Goal: Task Accomplishment & Management: Complete application form

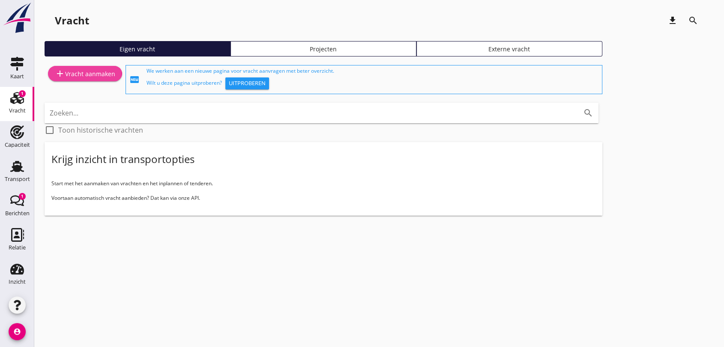
click at [84, 74] on div "add Vracht aanmaken" at bounding box center [85, 74] width 60 height 10
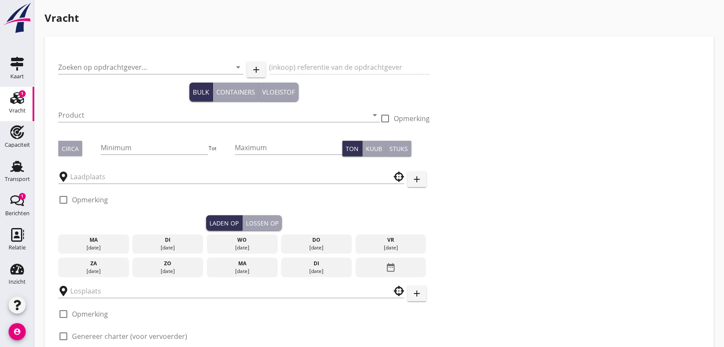
click at [121, 58] on div "Zoeken op opdrachtgever... arrow_drop_down" at bounding box center [150, 68] width 185 height 27
click at [167, 63] on input "Zoeken op opdrachtgever..." at bounding box center [138, 67] width 161 height 14
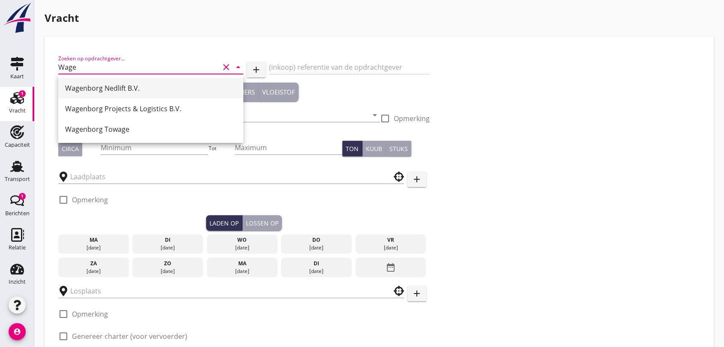
click at [126, 86] on div "Wagenborg Nedlift B.V." at bounding box center [150, 88] width 171 height 10
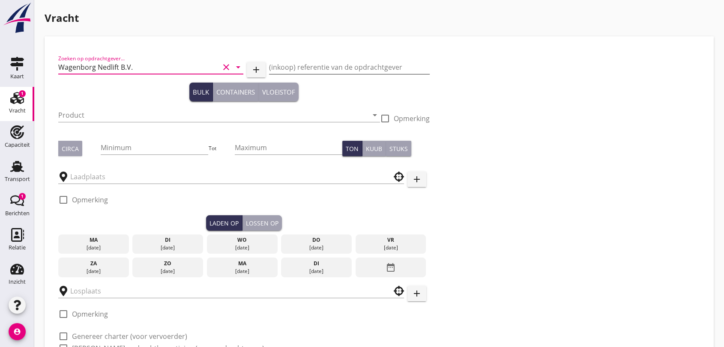
type input "Wagenborg Nedlift B.V."
click at [296, 71] on input "(inkoop) referentie van de opdrachtgever" at bounding box center [349, 67] width 161 height 14
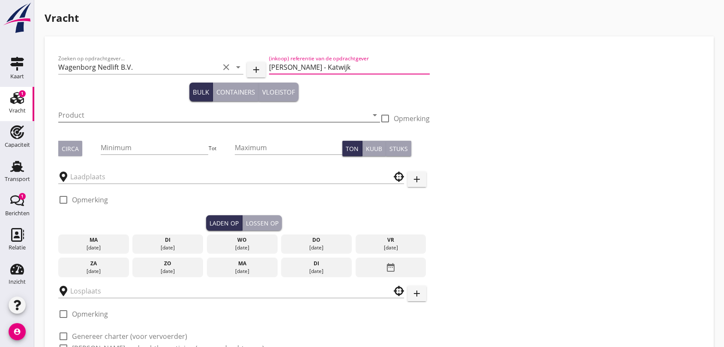
type input "[PERSON_NAME] - Katwijk"
click at [101, 115] on input "Product" at bounding box center [213, 115] width 310 height 14
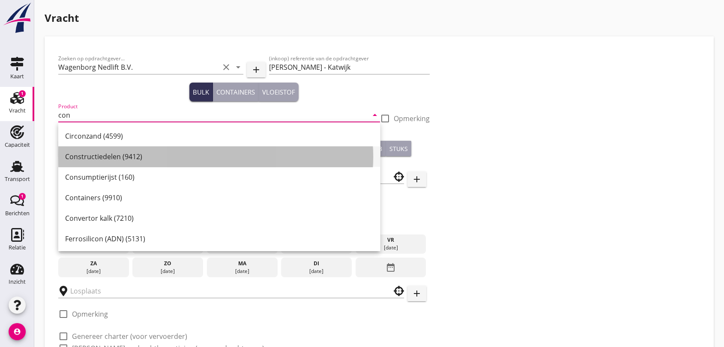
click at [85, 158] on div "Constructiedelen (9412)" at bounding box center [219, 157] width 308 height 10
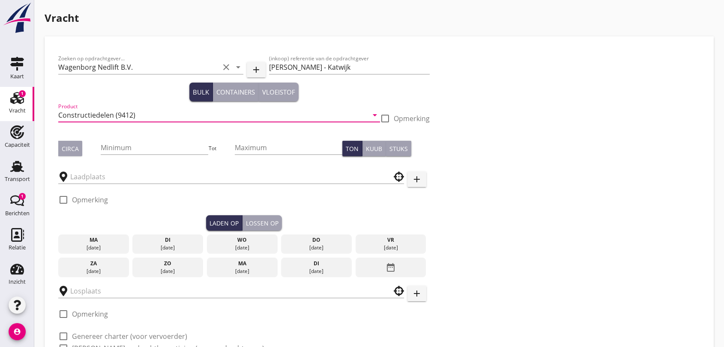
type input "Constructiedelen (9412)"
click at [384, 116] on div at bounding box center [385, 118] width 15 height 15
checkbox input "true"
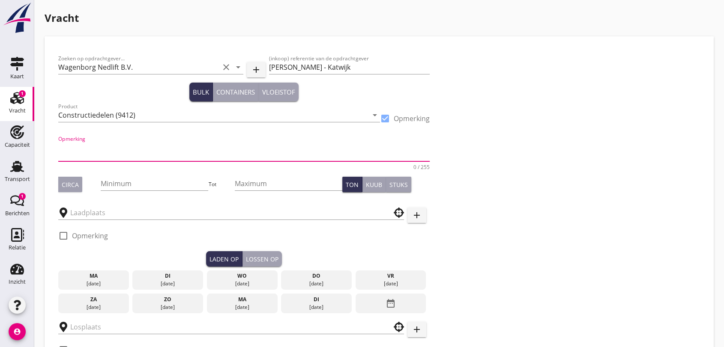
click at [118, 157] on textarea "Opmerking" at bounding box center [243, 151] width 371 height 21
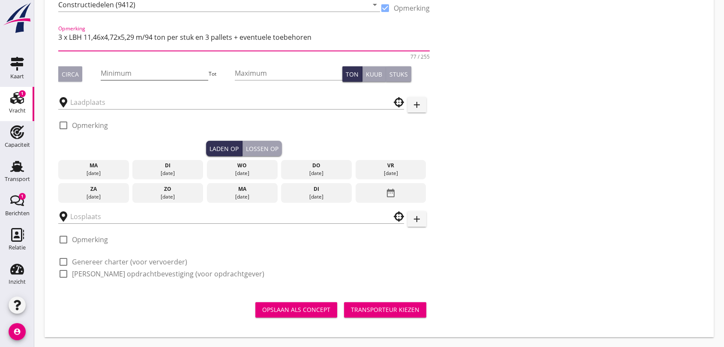
type textarea "3 x LBH 11,46x4,72x5,29 m/94 ton per stuk en 3 pallets + eventuele toebehoren"
click at [142, 77] on input "Minimum" at bounding box center [155, 73] width 108 height 14
click at [66, 68] on button "Circa" at bounding box center [70, 73] width 24 height 15
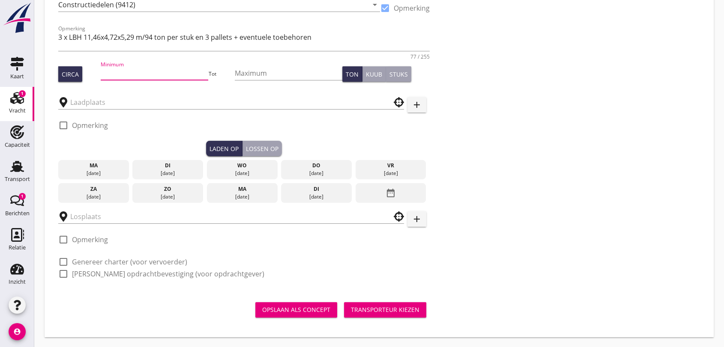
click at [137, 73] on input "Minimum" at bounding box center [155, 73] width 108 height 14
type input "300"
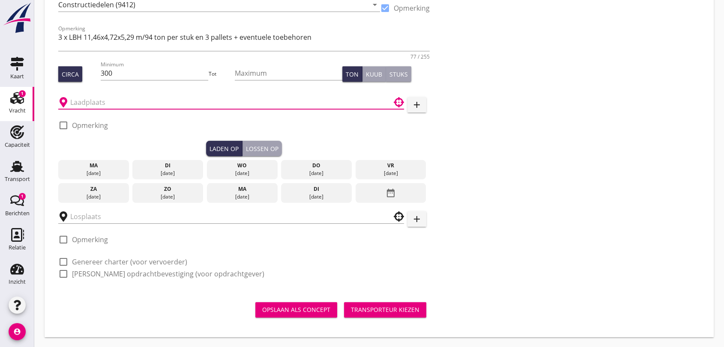
click at [104, 99] on input "text" at bounding box center [225, 103] width 310 height 14
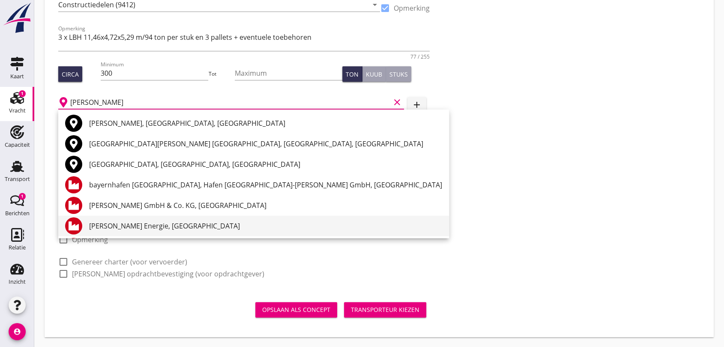
scroll to position [22, 0]
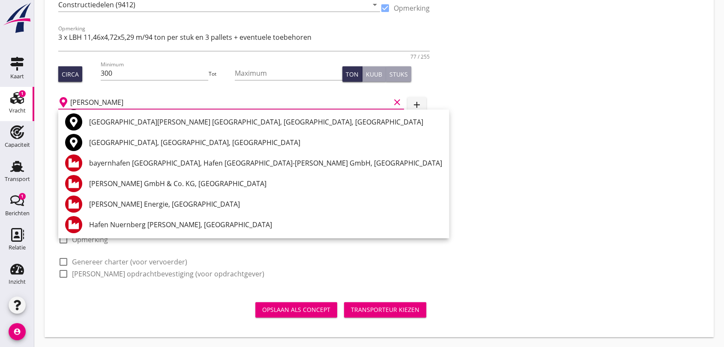
type input "[PERSON_NAME]"
click at [619, 290] on div "Zoeken op opdrachtgever... Wagenborg Nedlift B.V. clear arrow_drop_down add (in…" at bounding box center [378, 132] width 655 height 398
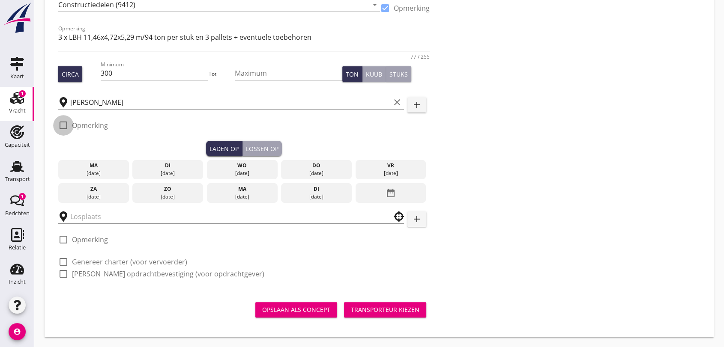
click at [67, 127] on div at bounding box center [63, 125] width 15 height 15
checkbox input "true"
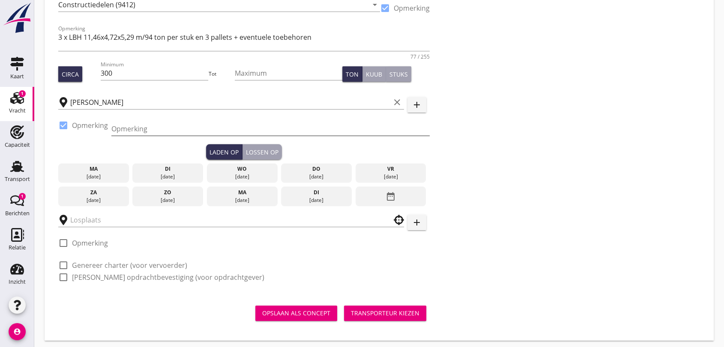
click at [161, 131] on input "Opmerking" at bounding box center [270, 129] width 318 height 14
type input "[PERSON_NAME]"
click at [220, 157] on button "Laden op" at bounding box center [224, 151] width 36 height 15
click at [391, 192] on icon "date_range" at bounding box center [391, 196] width 10 height 15
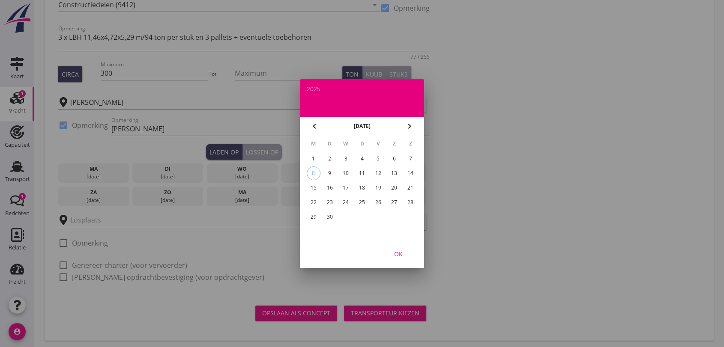
click at [360, 200] on div "25" at bounding box center [362, 203] width 14 height 14
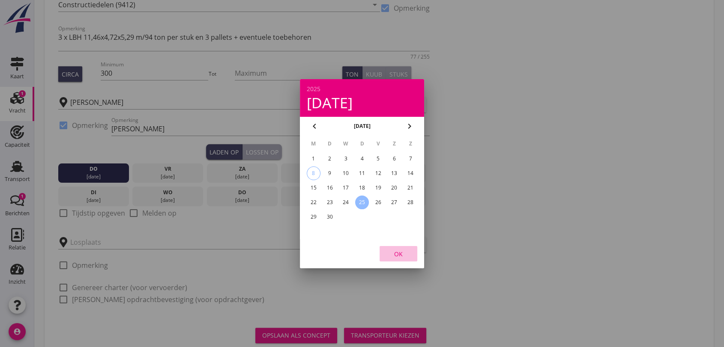
click at [400, 254] on div "OK" at bounding box center [398, 253] width 24 height 9
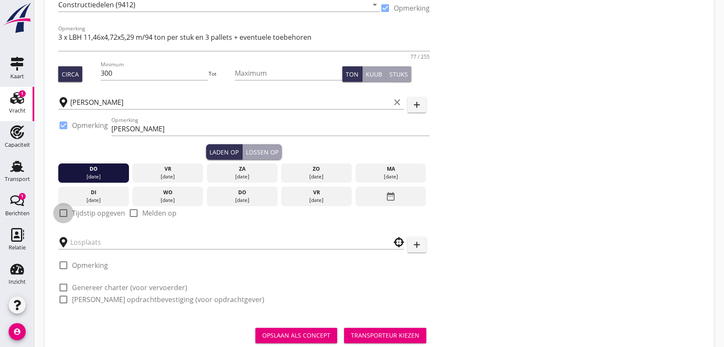
click at [62, 213] on div at bounding box center [63, 213] width 15 height 15
checkbox input "true"
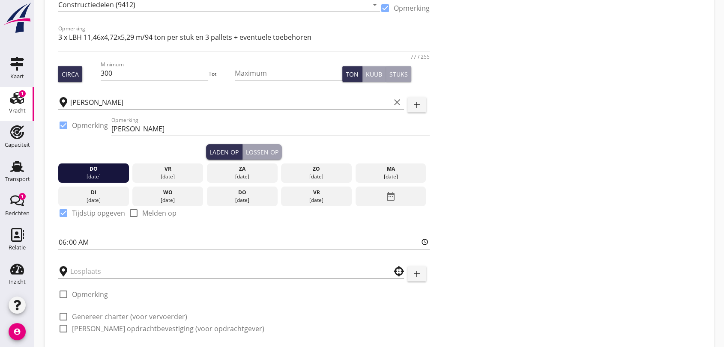
scroll to position [158, 0]
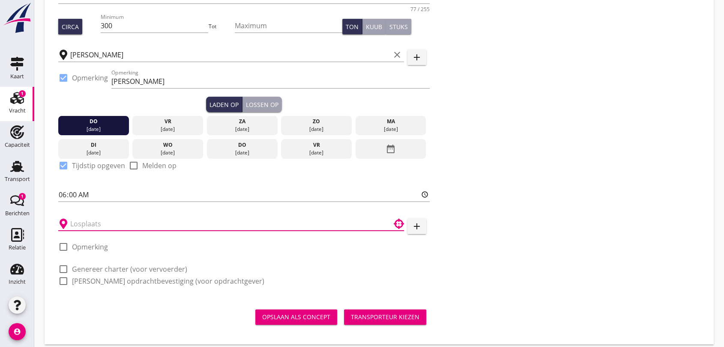
click at [113, 224] on input "text" at bounding box center [225, 224] width 310 height 14
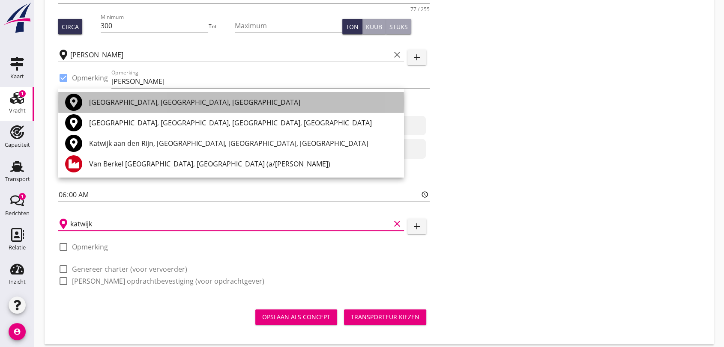
click at [184, 102] on div "[GEOGRAPHIC_DATA], [GEOGRAPHIC_DATA], [GEOGRAPHIC_DATA]" at bounding box center [243, 102] width 308 height 10
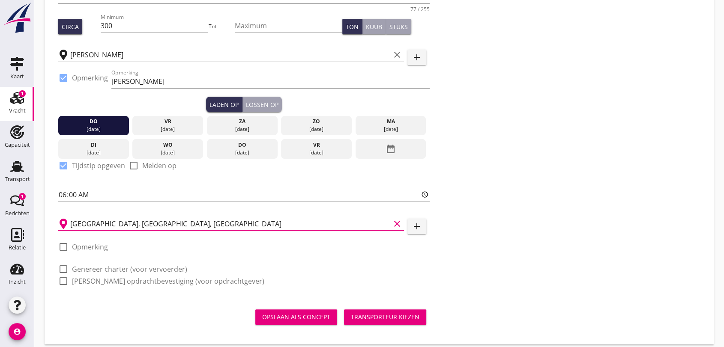
type input "[GEOGRAPHIC_DATA], [GEOGRAPHIC_DATA], [GEOGRAPHIC_DATA]"
click at [65, 244] on div at bounding box center [63, 247] width 15 height 15
checkbox input "true"
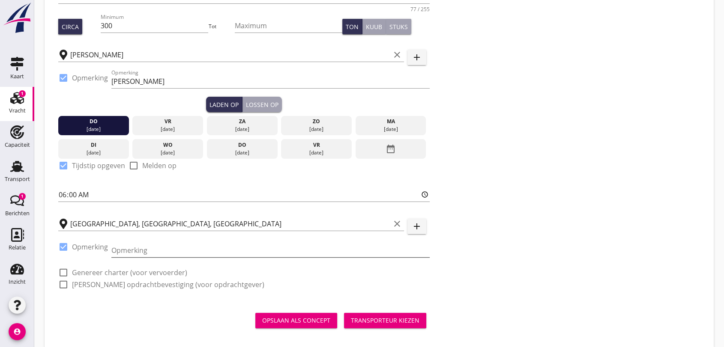
click at [144, 253] on input "Opmerking" at bounding box center [270, 251] width 318 height 14
click at [174, 249] on input "Opmerking" at bounding box center [270, 251] width 318 height 14
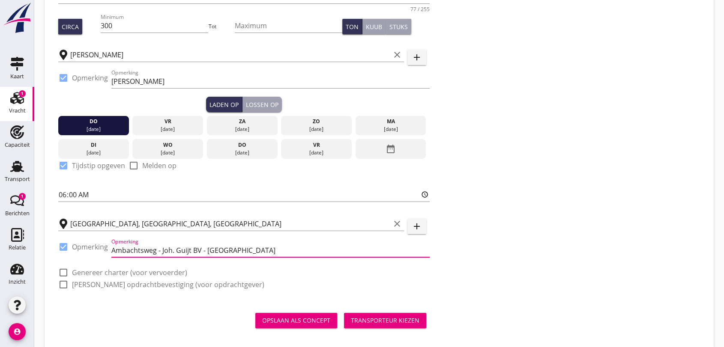
scroll to position [169, 0]
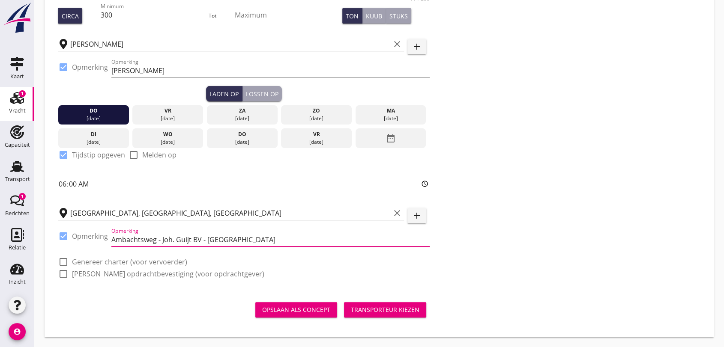
type input "Ambachtsweg - Joh. Guijt BV - [GEOGRAPHIC_DATA]"
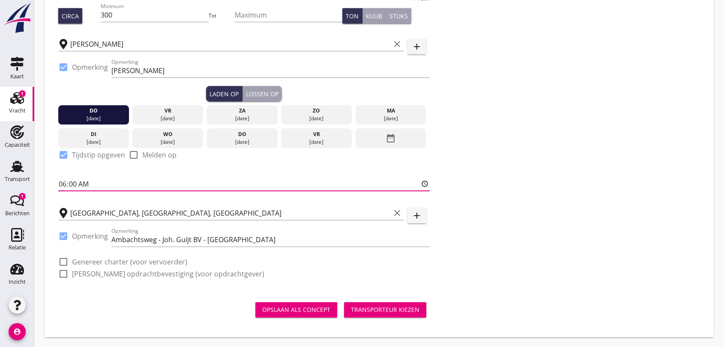
click at [81, 183] on input "06:00" at bounding box center [243, 184] width 371 height 14
click at [148, 181] on input "10:00" at bounding box center [243, 184] width 371 height 14
click at [338, 296] on div "Opslaan als concept Transporteur kiezen" at bounding box center [244, 309] width 378 height 27
click at [84, 186] on input "10:00" at bounding box center [243, 184] width 371 height 14
type input "06:00"
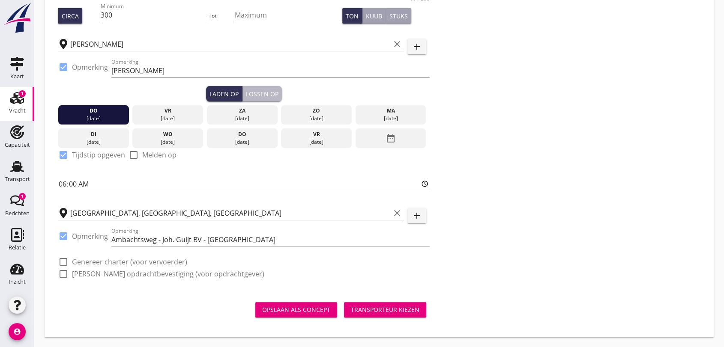
click at [252, 93] on div "Lossen op" at bounding box center [262, 94] width 33 height 9
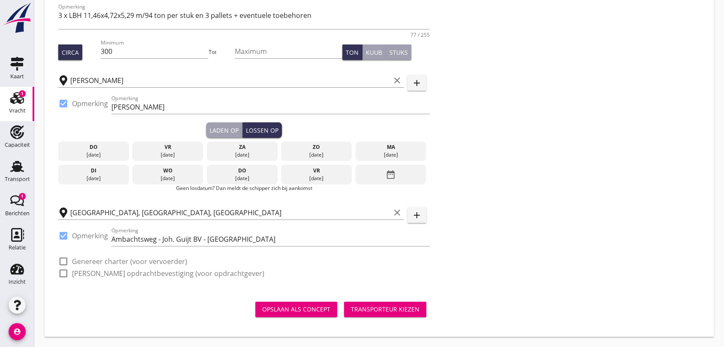
scroll to position [132, 0]
click at [393, 169] on icon "date_range" at bounding box center [391, 174] width 10 height 15
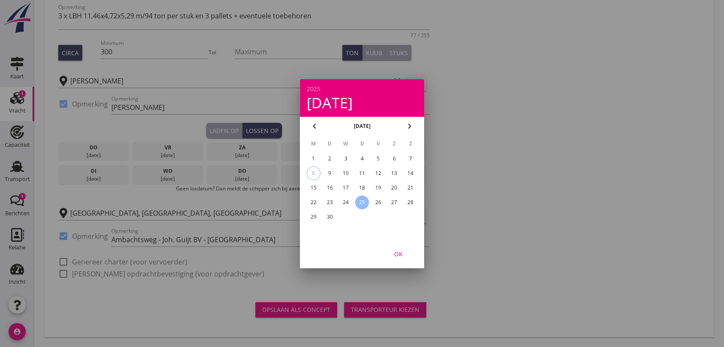
click at [407, 127] on icon "chevron_right" at bounding box center [409, 126] width 10 height 10
click at [380, 156] on div "3" at bounding box center [378, 159] width 14 height 14
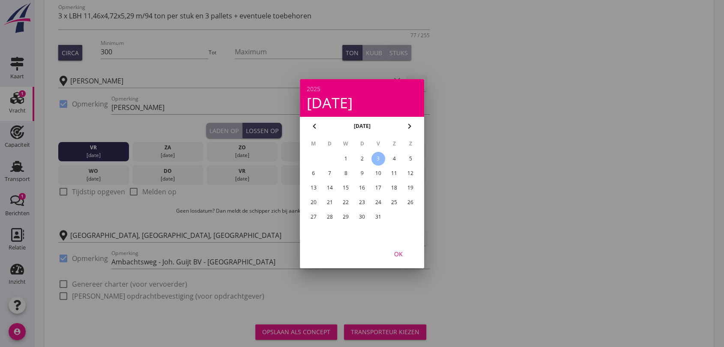
click at [396, 253] on div "OK" at bounding box center [398, 253] width 24 height 9
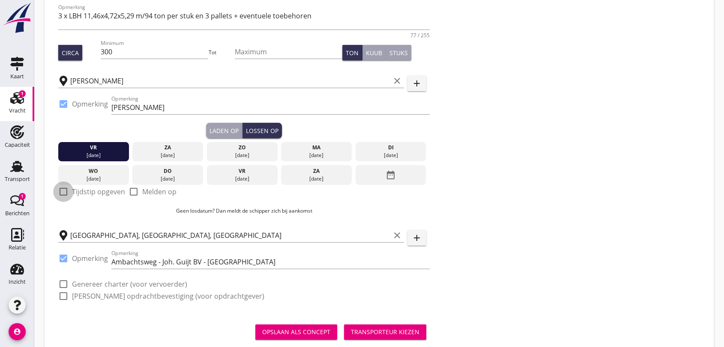
drag, startPoint x: 65, startPoint y: 189, endPoint x: 71, endPoint y: 195, distance: 8.2
click at [64, 189] on div at bounding box center [63, 192] width 15 height 15
checkbox input "true"
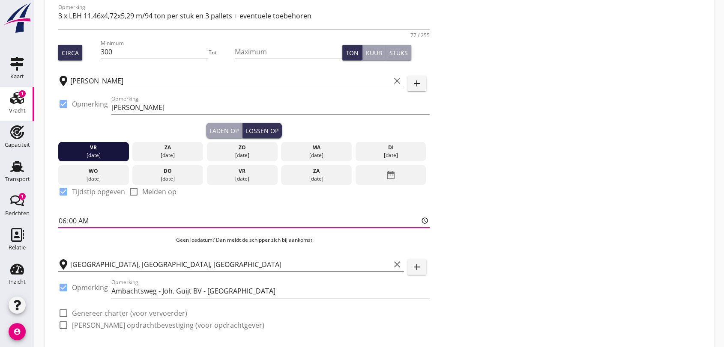
click at [96, 226] on input "06:00" at bounding box center [243, 221] width 371 height 14
type input "10:00"
click at [141, 251] on div "[GEOGRAPHIC_DATA], [GEOGRAPHIC_DATA], [GEOGRAPHIC_DATA] clear" at bounding box center [231, 264] width 346 height 27
click at [257, 129] on div "Lossen op" at bounding box center [262, 130] width 33 height 9
click at [391, 171] on icon "date_range" at bounding box center [391, 174] width 10 height 15
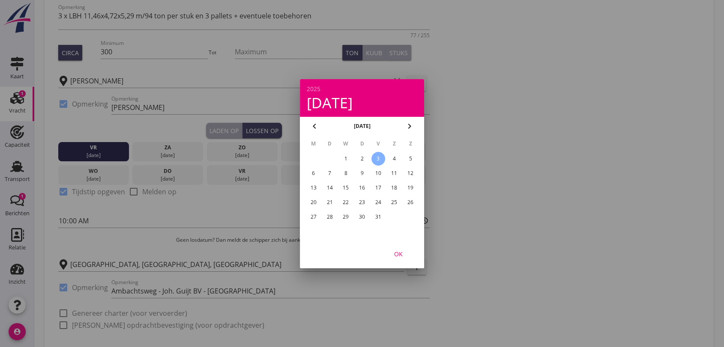
click at [376, 159] on div "3" at bounding box center [378, 159] width 14 height 14
click at [395, 254] on div "OK" at bounding box center [398, 253] width 24 height 9
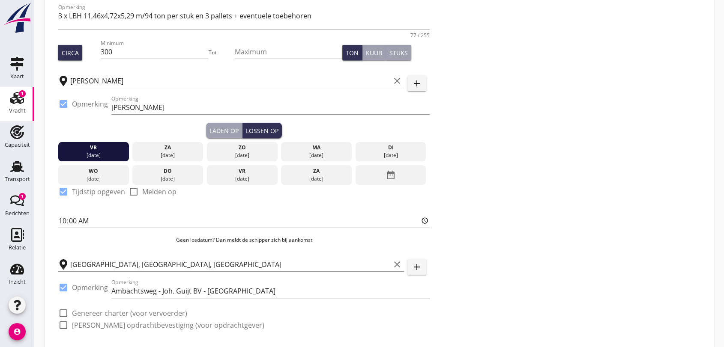
scroll to position [183, 0]
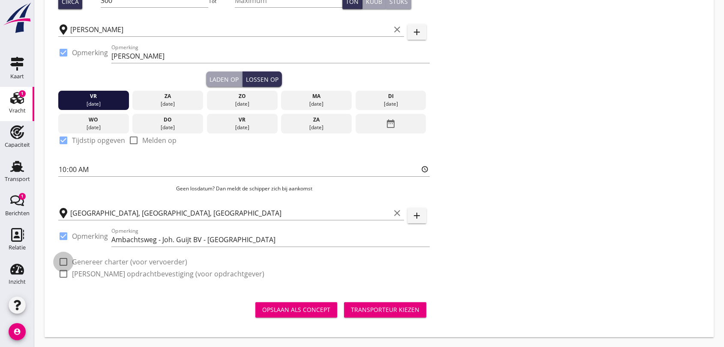
click at [64, 261] on div at bounding box center [63, 262] width 15 height 15
checkbox input "true"
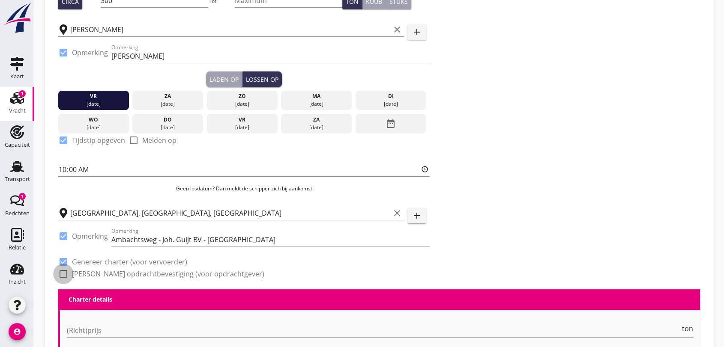
click at [65, 275] on div at bounding box center [63, 274] width 15 height 15
checkbox input "true"
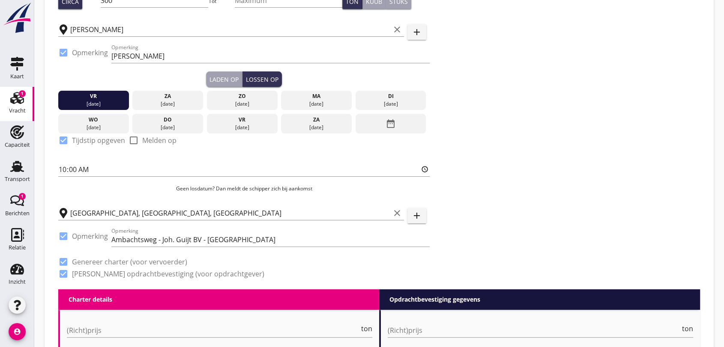
scroll to position [278, 0]
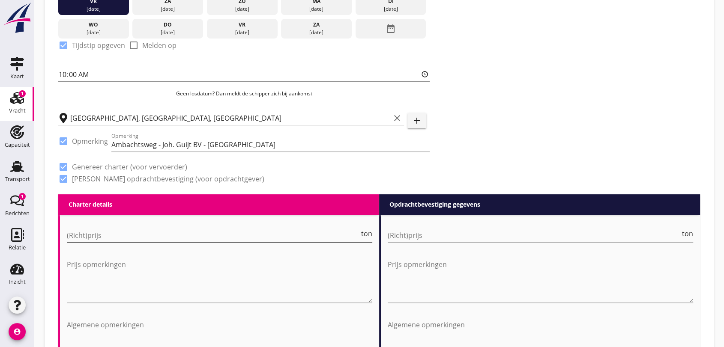
click at [135, 230] on input "(Richt)prijs" at bounding box center [213, 236] width 293 height 14
type input "27500"
drag, startPoint x: 422, startPoint y: 225, endPoint x: 422, endPoint y: 233, distance: 7.3
click at [422, 229] on div "(Richt)prijs ton" at bounding box center [540, 237] width 305 height 27
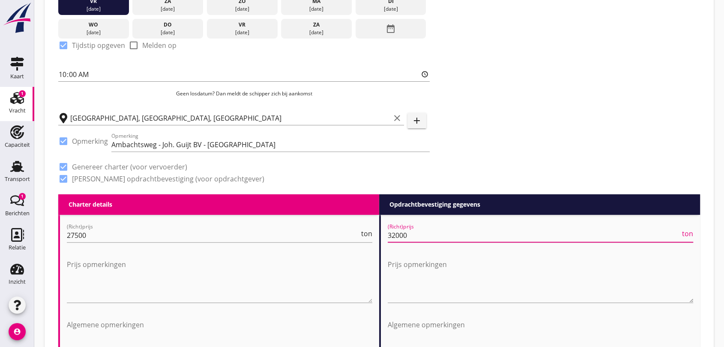
type input "32000"
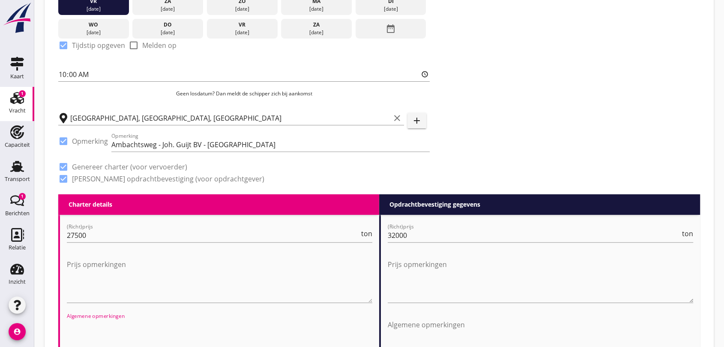
drag, startPoint x: 317, startPoint y: 332, endPoint x: 300, endPoint y: 318, distance: 21.0
click at [317, 330] on textarea "Algemene opmerkingen" at bounding box center [219, 340] width 305 height 45
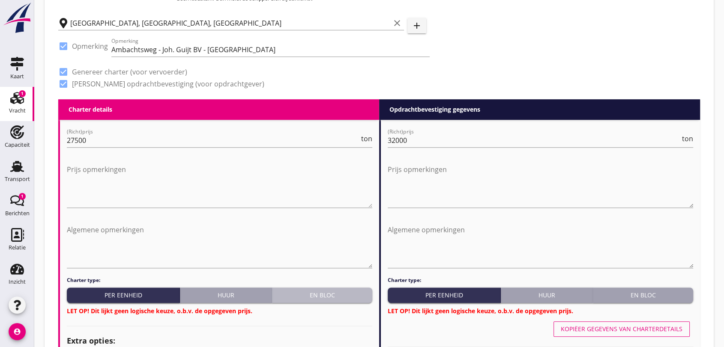
click at [329, 293] on div "En bloc" at bounding box center [321, 295] width 93 height 9
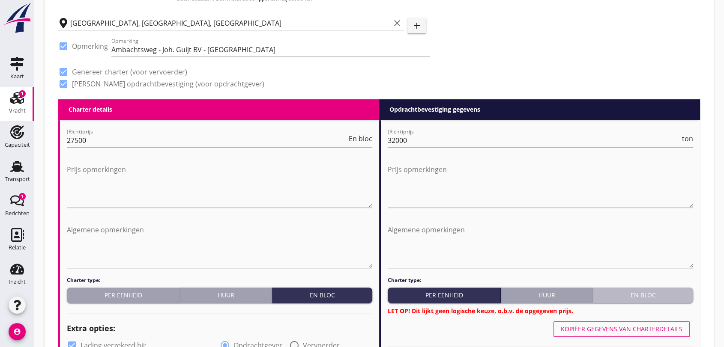
click at [651, 292] on div "En bloc" at bounding box center [642, 295] width 93 height 9
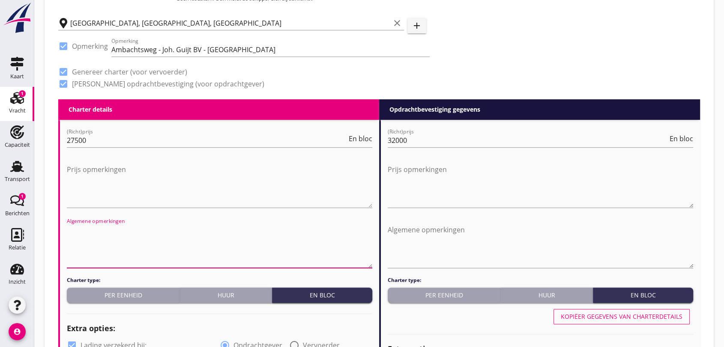
click at [138, 250] on textarea "Algemene opmerkingen" at bounding box center [219, 245] width 305 height 45
drag, startPoint x: 69, startPoint y: 230, endPoint x: 274, endPoint y: 230, distance: 205.2
click at [274, 230] on textarea "Lossing zal op [DATE] ca. 12.00 uur gaan starten." at bounding box center [219, 245] width 305 height 45
type textarea "Lossing zal op [DATE] ca. 12.00 uur gaan starten."
click at [410, 231] on textarea "Algemene opmerkingen" at bounding box center [540, 245] width 305 height 45
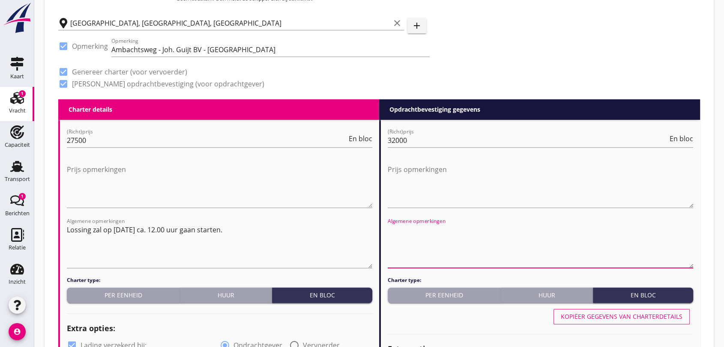
paste textarea "ossing zal op [DATE] ca. 12.00 uur gaan starten."
click at [392, 225] on textarea "ossing zal op [DATE] ca. 12.00 uur gaan starten." at bounding box center [540, 245] width 305 height 45
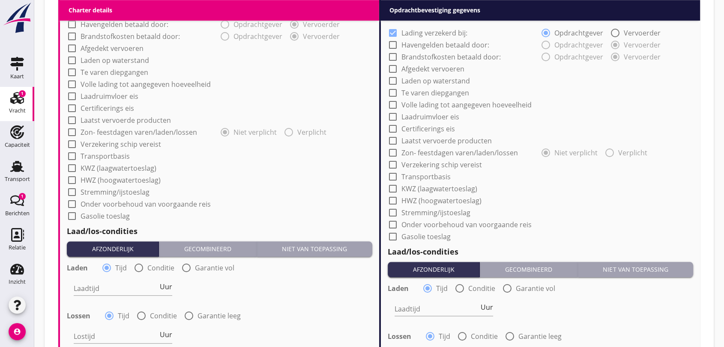
scroll to position [802, 0]
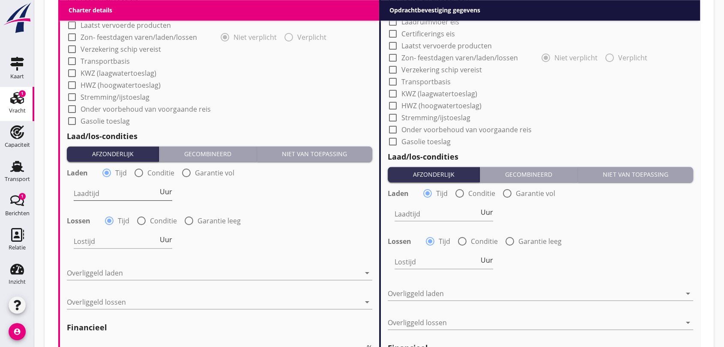
type textarea "Lossing in [GEOGRAPHIC_DATA] zal op [DATE] ca. 12.00 uur gaan starten."
click at [98, 197] on input "Laadtijd" at bounding box center [116, 194] width 84 height 14
type input "24"
click at [91, 237] on input "Lostijd" at bounding box center [116, 242] width 84 height 14
type input "24"
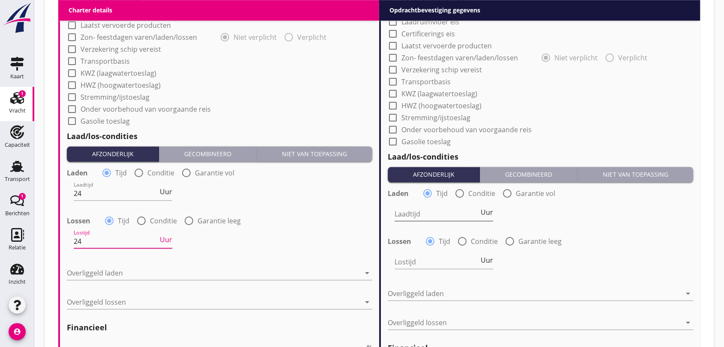
click at [422, 213] on input "Laadtijd" at bounding box center [437, 214] width 84 height 14
type input "12"
click at [422, 260] on input "Lostijd" at bounding box center [437, 262] width 84 height 14
type input "12"
click at [157, 278] on div at bounding box center [213, 273] width 293 height 14
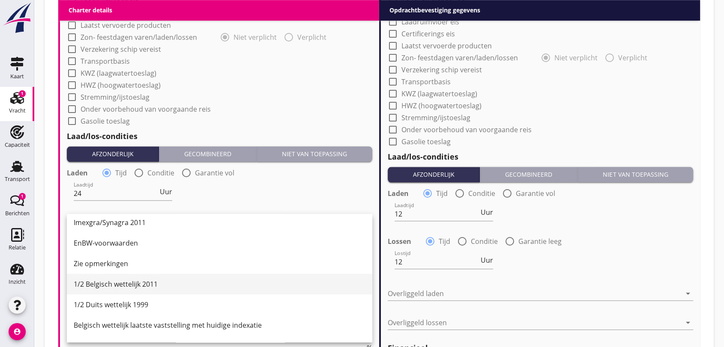
scroll to position [0, 0]
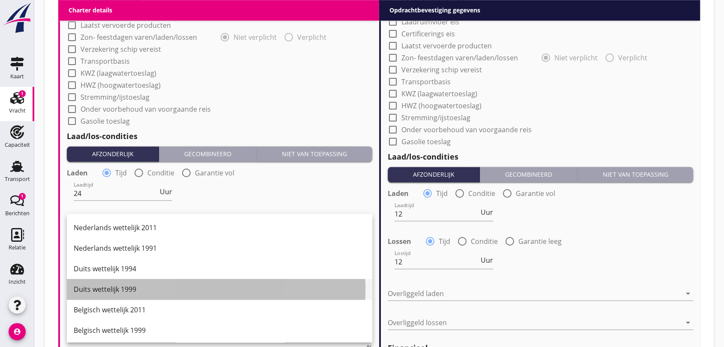
click at [131, 289] on div "Duits wettelijk 1999" at bounding box center [220, 289] width 292 height 10
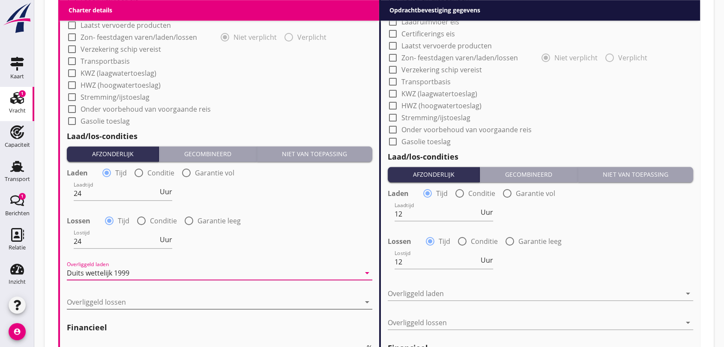
click at [363, 304] on icon "arrow_drop_down" at bounding box center [367, 302] width 10 height 10
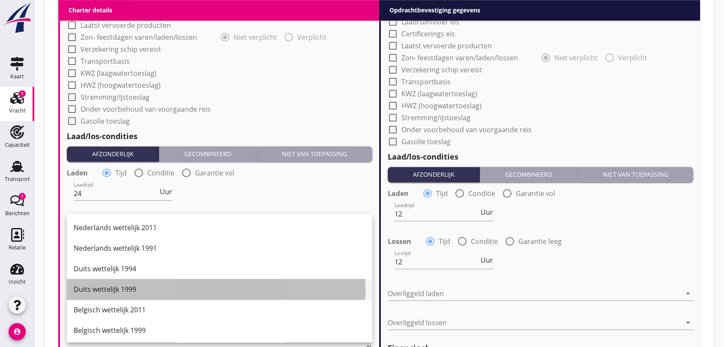
click at [109, 290] on div "Duits wettelijk 1999" at bounding box center [220, 289] width 292 height 10
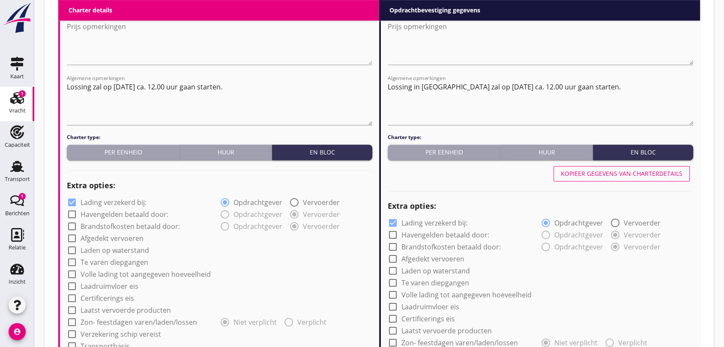
scroll to position [231, 0]
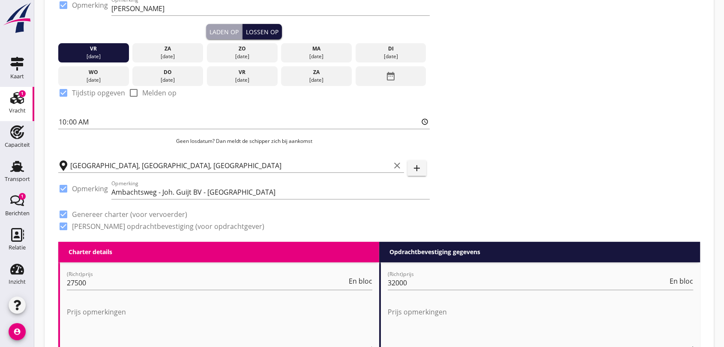
click at [263, 33] on div "Lossen op" at bounding box center [262, 31] width 33 height 9
click at [391, 75] on icon "date_range" at bounding box center [391, 76] width 10 height 15
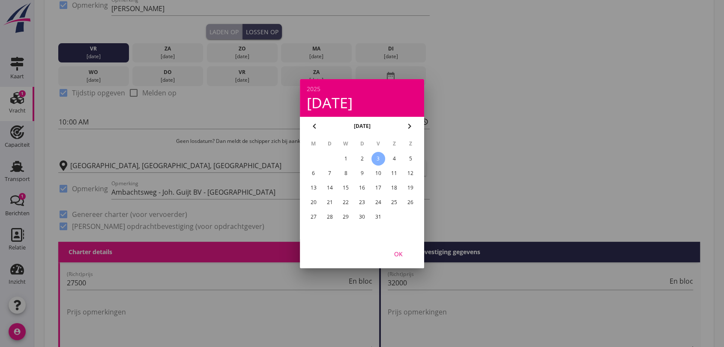
click at [377, 158] on div "3" at bounding box center [378, 159] width 14 height 14
click at [395, 254] on div "OK" at bounding box center [398, 253] width 24 height 9
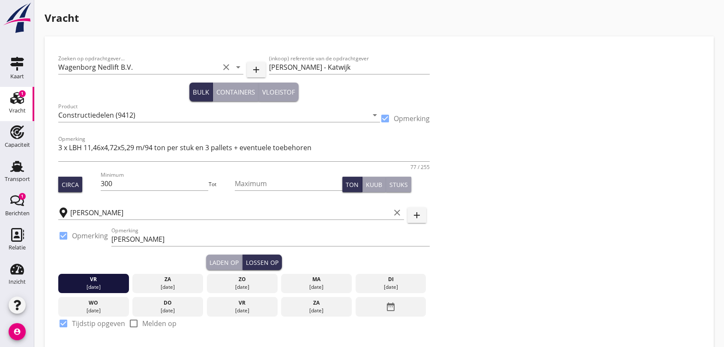
scroll to position [95, 0]
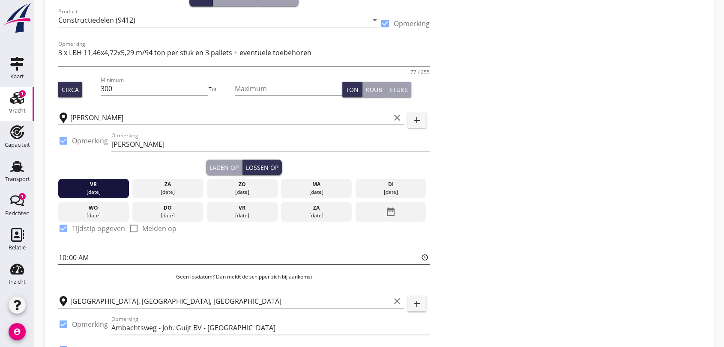
click at [76, 258] on input "10:00" at bounding box center [243, 258] width 371 height 14
type input "07:00"
click at [574, 218] on div "Zoeken op opdrachtgever... Wagenborg Nedlift B.V. clear arrow_drop_down add (in…" at bounding box center [379, 166] width 649 height 423
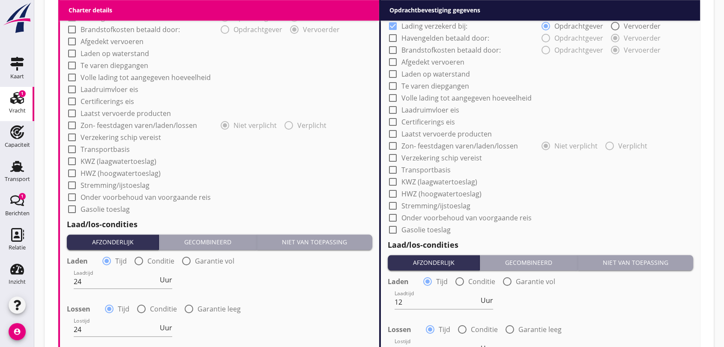
scroll to position [857, 0]
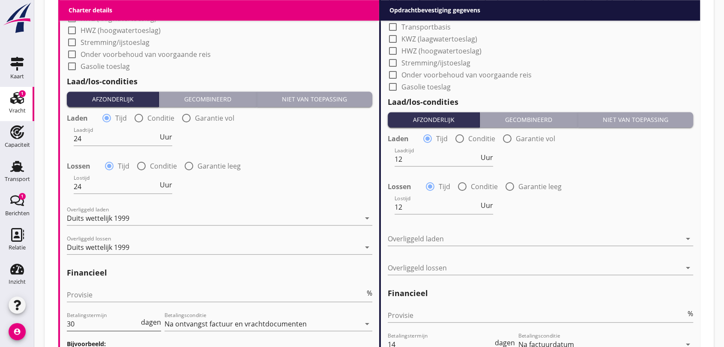
click at [86, 323] on input "30" at bounding box center [103, 324] width 72 height 14
type input "3"
type input "14"
click at [90, 292] on input "Provisie" at bounding box center [216, 295] width 298 height 14
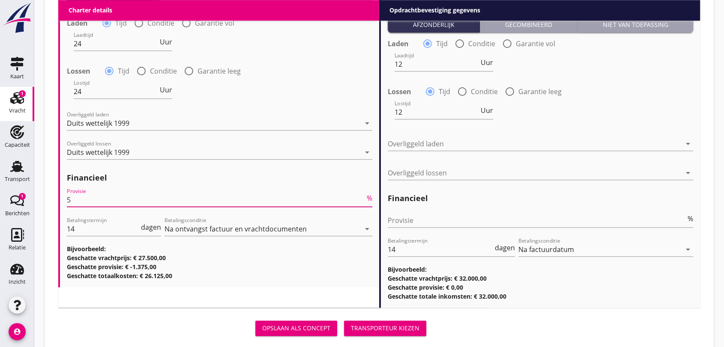
type input "5"
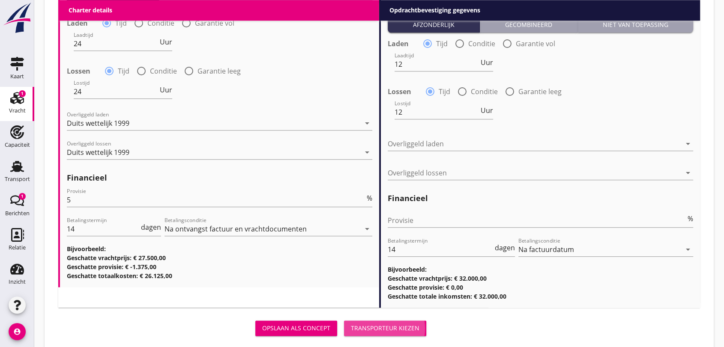
click at [380, 330] on div "Transporteur kiezen" at bounding box center [385, 328] width 69 height 9
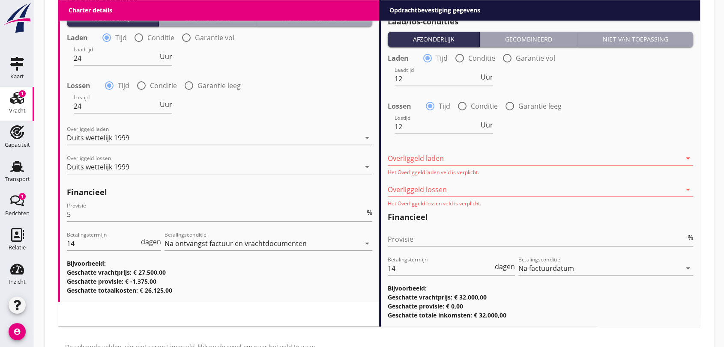
scroll to position [966, 0]
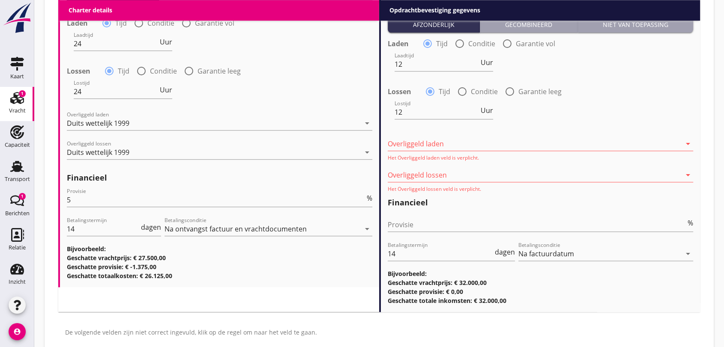
click at [685, 146] on icon "arrow_drop_down" at bounding box center [688, 144] width 10 height 10
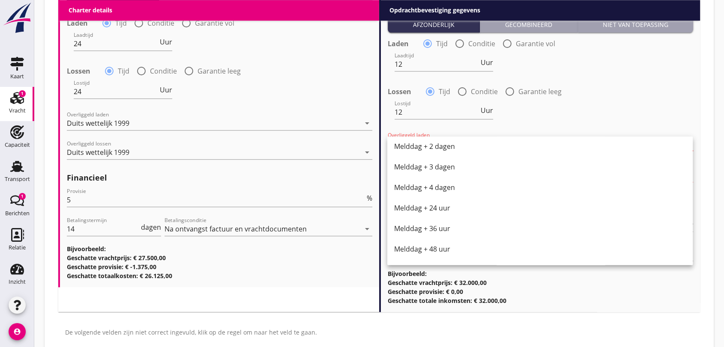
scroll to position [433, 0]
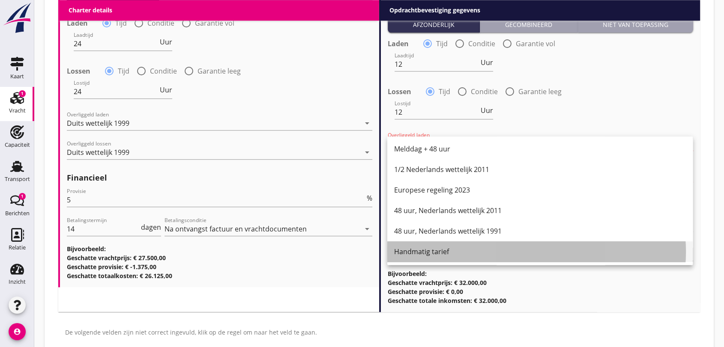
click at [446, 254] on div "Handmatig tarief" at bounding box center [540, 252] width 292 height 10
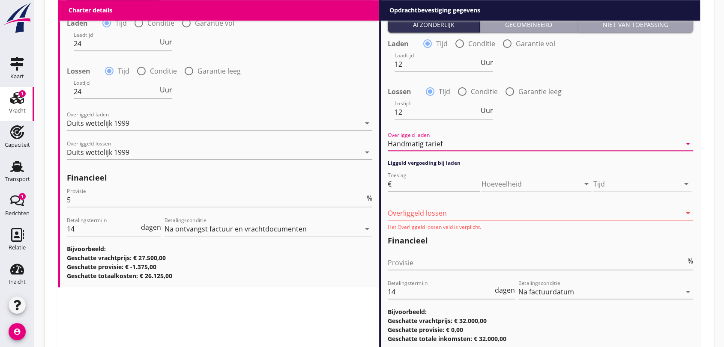
click at [429, 186] on input "Toeslag" at bounding box center [436, 184] width 87 height 14
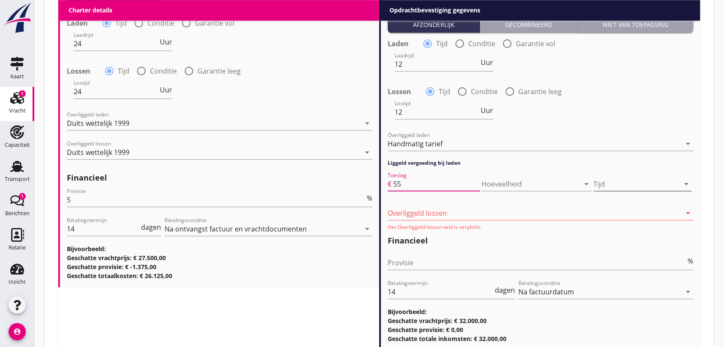
type input "55"
click at [685, 180] on icon "arrow_drop_down" at bounding box center [686, 184] width 10 height 10
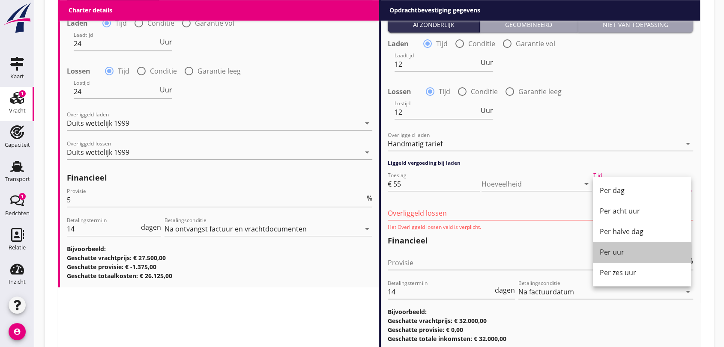
drag, startPoint x: 614, startPoint y: 251, endPoint x: 645, endPoint y: 235, distance: 34.5
click at [615, 252] on div "Per uur" at bounding box center [642, 252] width 84 height 10
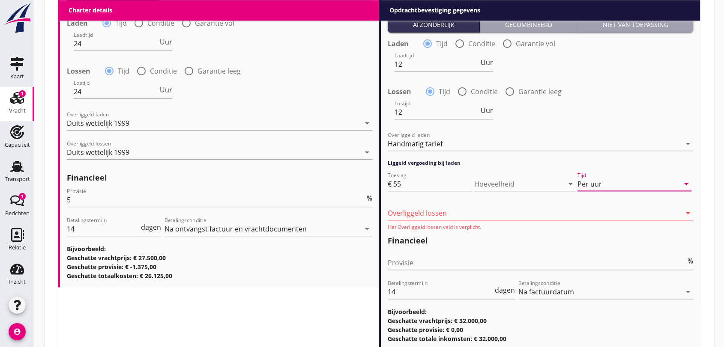
click at [688, 212] on icon "arrow_drop_down" at bounding box center [688, 213] width 10 height 10
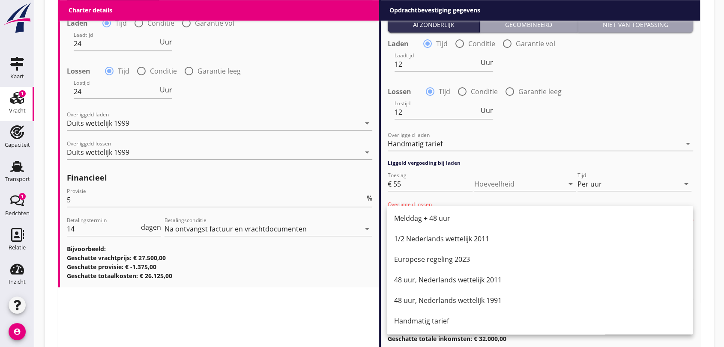
scroll to position [1072, 0]
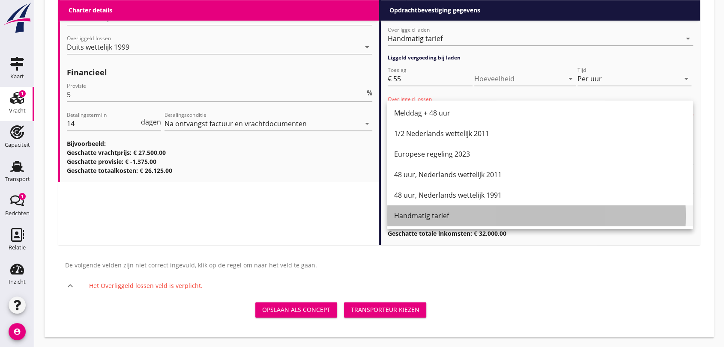
click at [417, 214] on div "Handmatig tarief" at bounding box center [540, 216] width 292 height 10
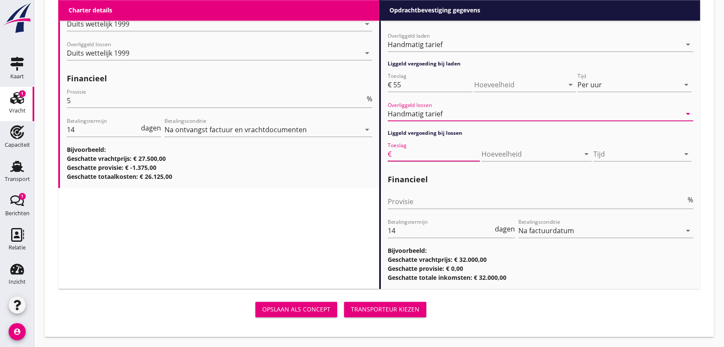
click at [433, 157] on input "Toeslag" at bounding box center [436, 154] width 87 height 14
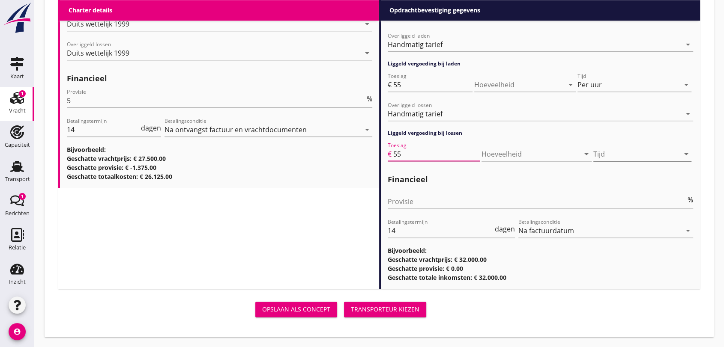
type input "55"
click at [689, 154] on icon "arrow_drop_down" at bounding box center [686, 154] width 10 height 10
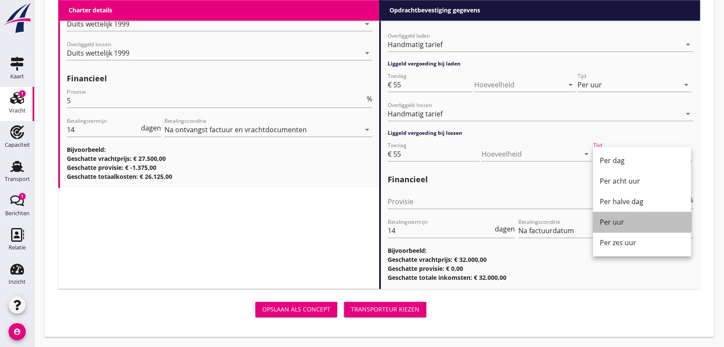
click at [617, 224] on div "Per uur" at bounding box center [642, 222] width 84 height 10
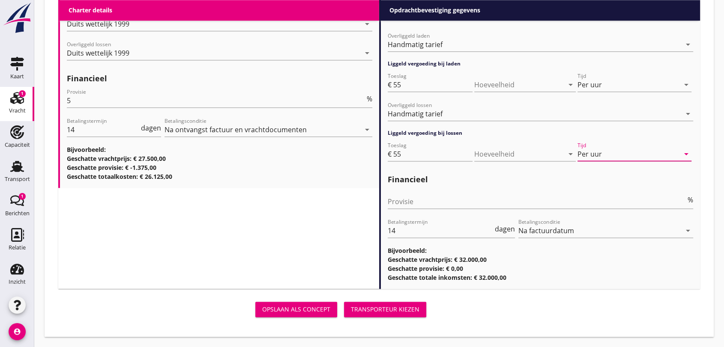
click at [401, 310] on div "Transporteur kiezen" at bounding box center [385, 309] width 69 height 9
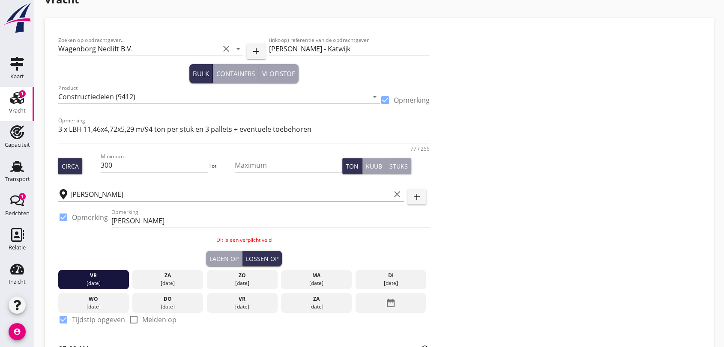
scroll to position [0, 0]
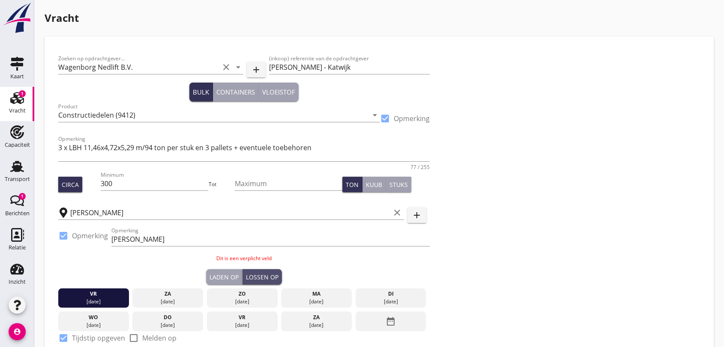
click at [263, 275] on div "Lossen op" at bounding box center [262, 277] width 33 height 9
click at [391, 320] on icon "date_range" at bounding box center [391, 321] width 10 height 15
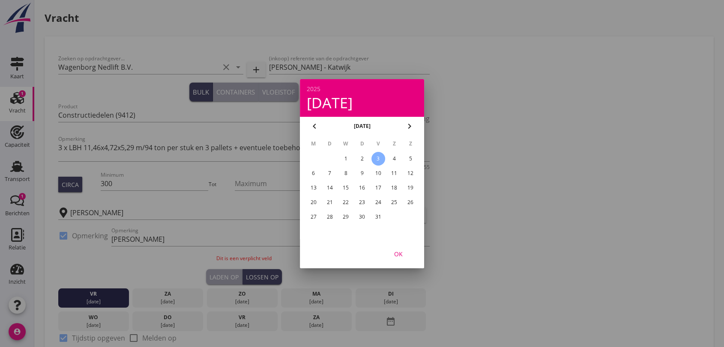
click at [379, 155] on div "3" at bounding box center [378, 159] width 14 height 14
click at [399, 248] on button "OK" at bounding box center [399, 253] width 38 height 15
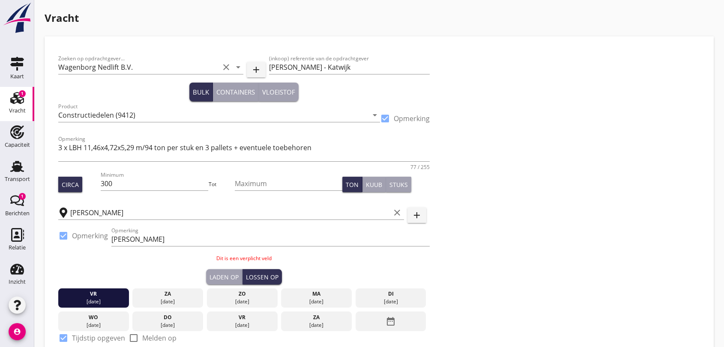
click at [283, 256] on p "Dit is een verplicht veld" at bounding box center [243, 259] width 371 height 8
click at [248, 250] on div at bounding box center [270, 252] width 318 height 5
click at [222, 278] on div "Laden op" at bounding box center [223, 277] width 29 height 9
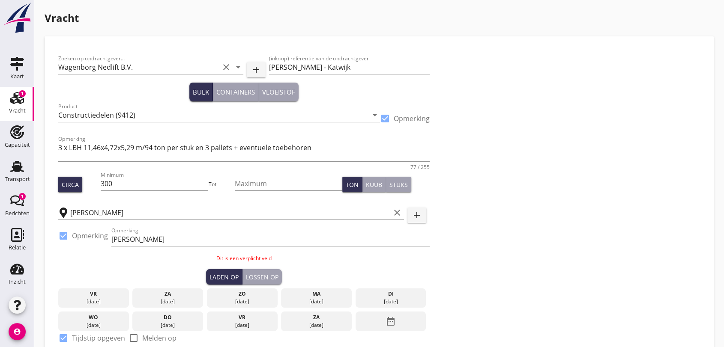
click at [395, 322] on icon "date_range" at bounding box center [391, 321] width 10 height 15
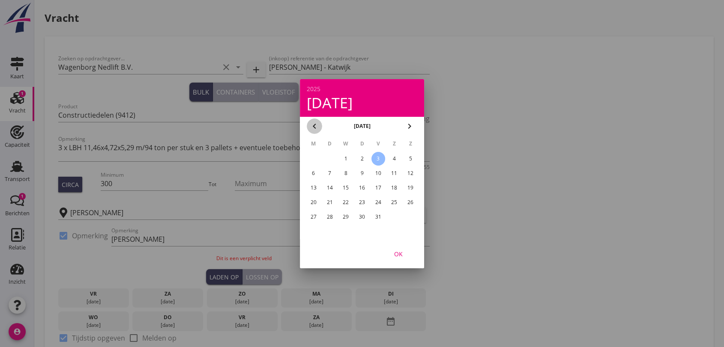
click at [314, 126] on icon "chevron_left" at bounding box center [314, 126] width 10 height 10
click at [360, 201] on div "25" at bounding box center [362, 203] width 14 height 14
click at [398, 254] on div "OK" at bounding box center [398, 253] width 24 height 9
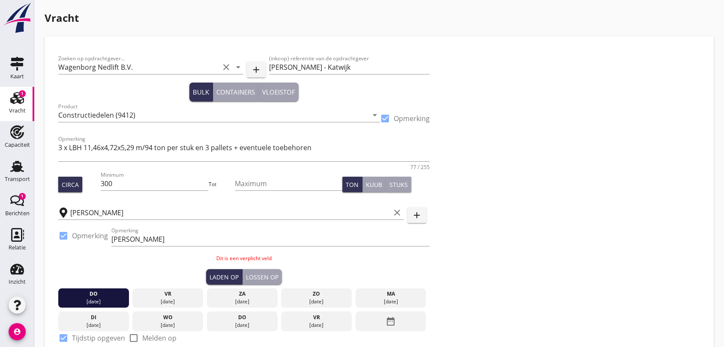
scroll to position [143, 0]
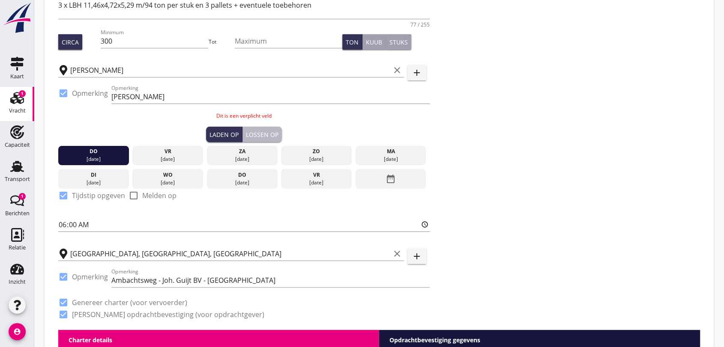
click at [259, 132] on div "Lossen op" at bounding box center [262, 134] width 33 height 9
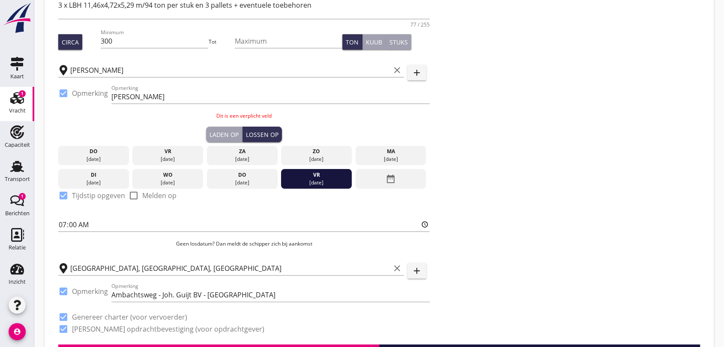
click at [394, 177] on icon "date_range" at bounding box center [391, 178] width 10 height 15
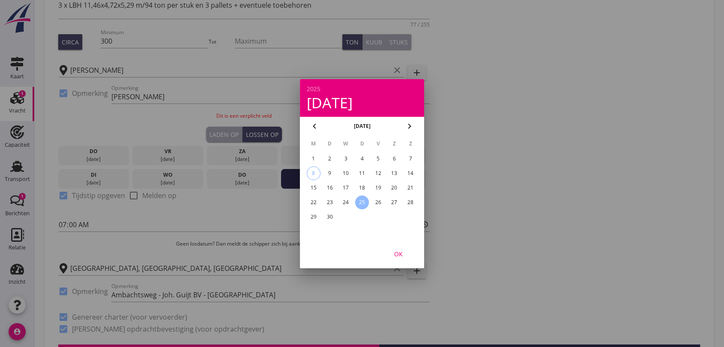
click at [410, 124] on icon "chevron_right" at bounding box center [409, 126] width 10 height 10
drag, startPoint x: 377, startPoint y: 156, endPoint x: 378, endPoint y: 161, distance: 5.7
click at [377, 156] on div "3" at bounding box center [378, 159] width 14 height 14
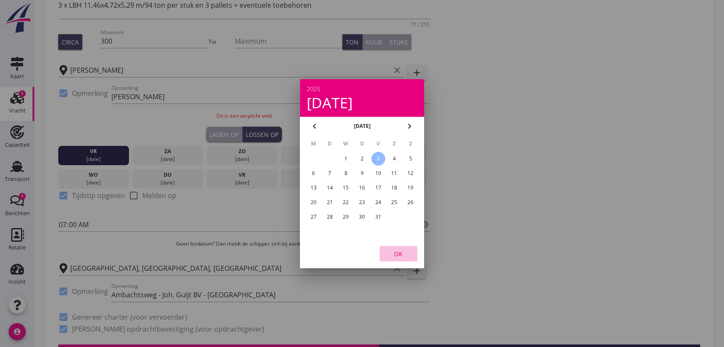
click at [400, 254] on div "OK" at bounding box center [398, 253] width 24 height 9
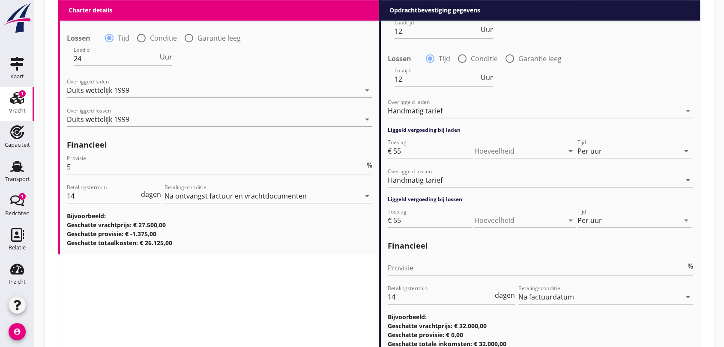
scroll to position [1066, 0]
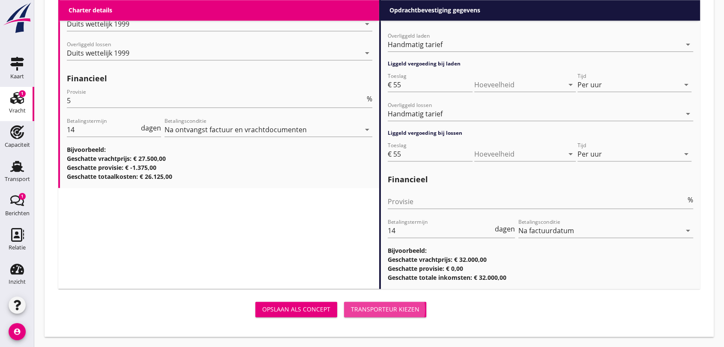
click at [381, 309] on div "Transporteur kiezen" at bounding box center [385, 309] width 69 height 9
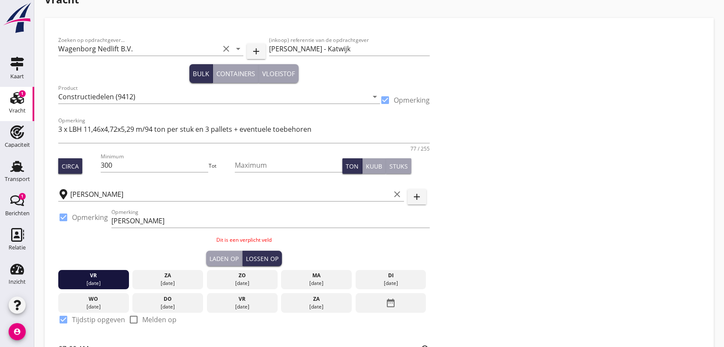
scroll to position [0, 0]
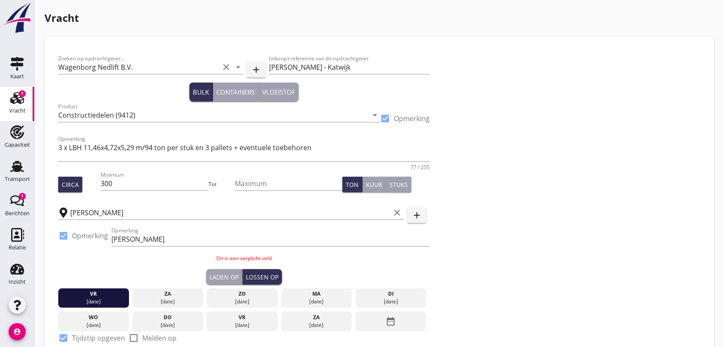
click at [12, 96] on use at bounding box center [17, 98] width 14 height 12
click at [247, 275] on div "Lossen op" at bounding box center [262, 277] width 33 height 9
click at [220, 276] on div "Laden op" at bounding box center [223, 277] width 29 height 9
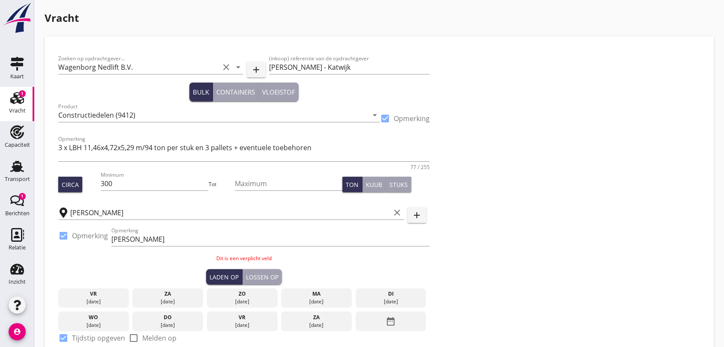
click at [390, 320] on icon "date_range" at bounding box center [391, 321] width 10 height 15
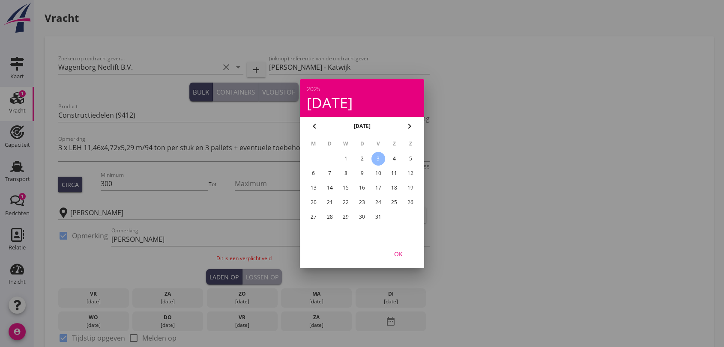
click at [314, 124] on icon "chevron_left" at bounding box center [314, 126] width 10 height 10
click at [360, 199] on div "25" at bounding box center [362, 203] width 14 height 14
click at [394, 251] on div "OK" at bounding box center [398, 253] width 24 height 9
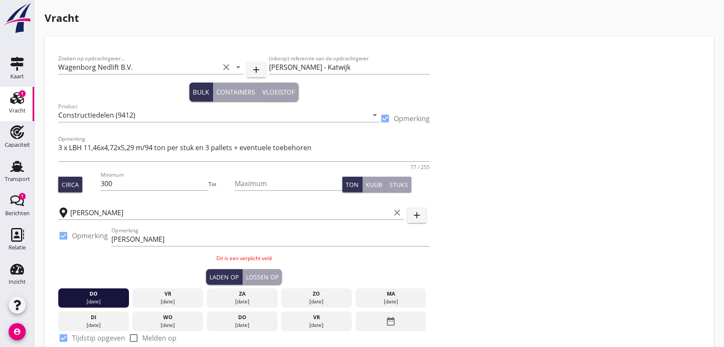
scroll to position [95, 0]
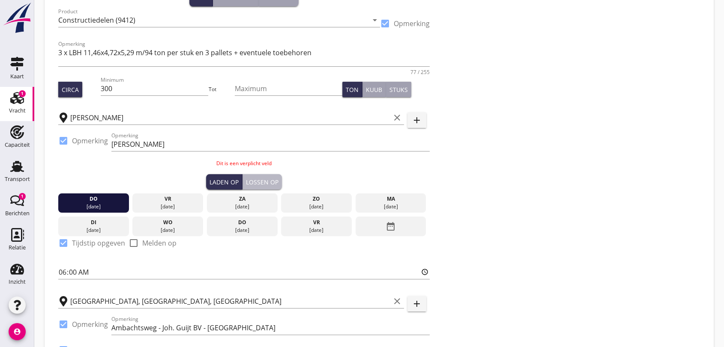
click at [272, 181] on div "Lossen op" at bounding box center [262, 182] width 33 height 9
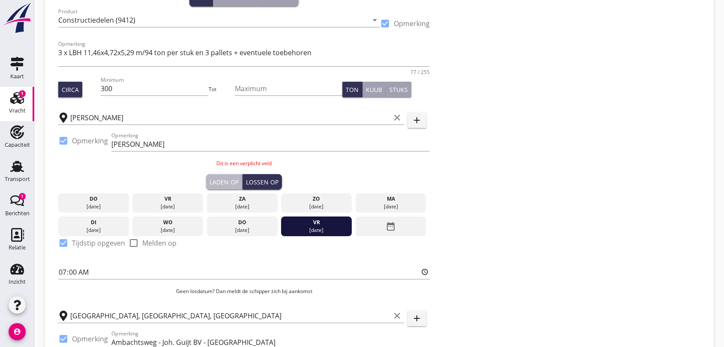
click at [226, 179] on div "Laden op" at bounding box center [223, 182] width 29 height 9
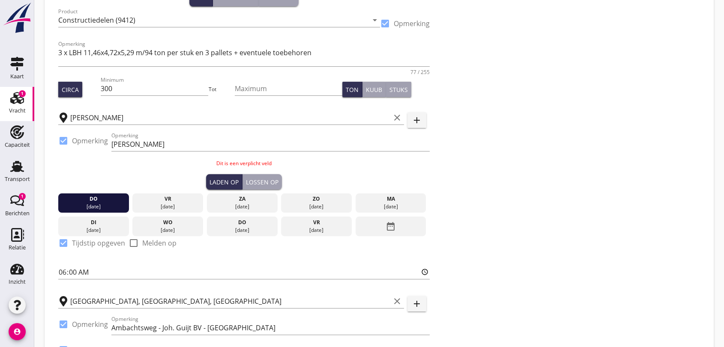
click at [390, 226] on icon "date_range" at bounding box center [391, 226] width 10 height 15
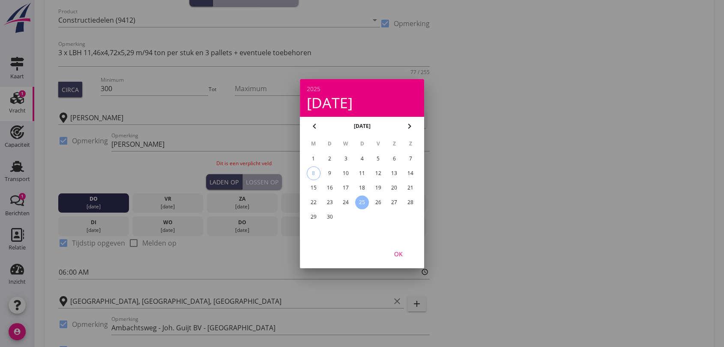
click at [399, 248] on button "OK" at bounding box center [399, 253] width 38 height 15
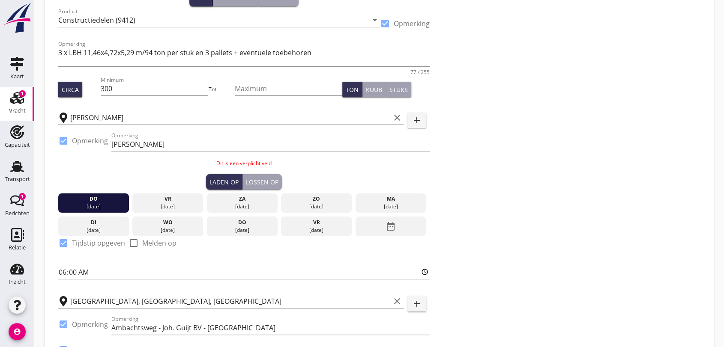
click at [251, 185] on div "Lossen op" at bounding box center [262, 182] width 33 height 9
type input "07:00"
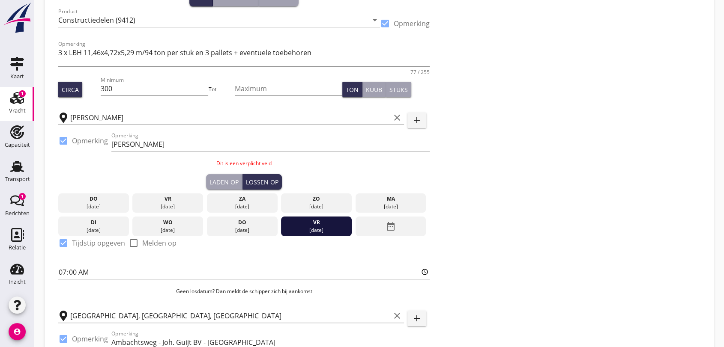
click at [390, 225] on icon "date_range" at bounding box center [391, 226] width 10 height 15
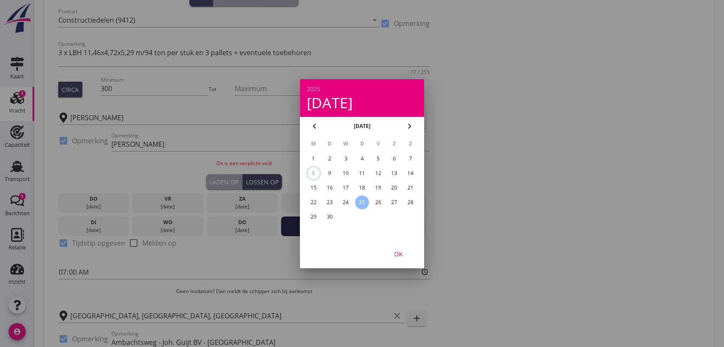
click at [415, 126] on div "chevron_right" at bounding box center [409, 126] width 15 height 10
click at [377, 158] on div "3" at bounding box center [378, 159] width 14 height 14
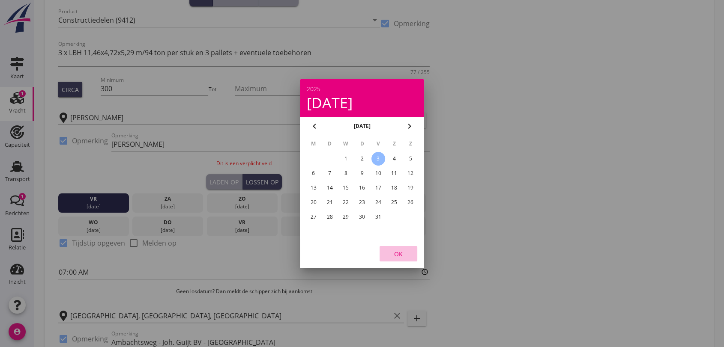
click at [397, 254] on div "OK" at bounding box center [398, 253] width 24 height 9
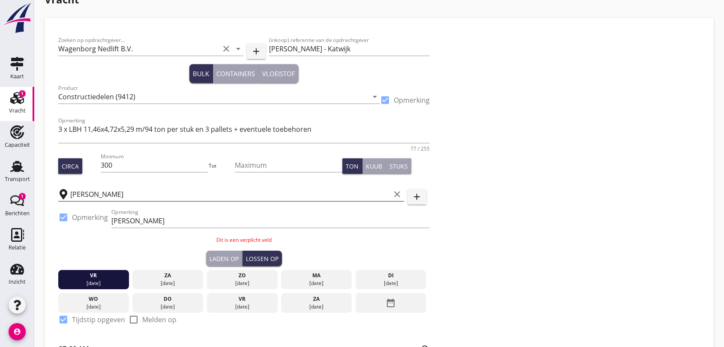
scroll to position [0, 0]
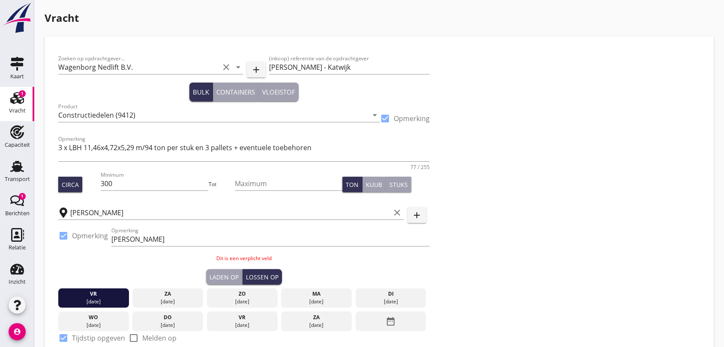
click at [155, 232] on div "Opmerking Haven [PERSON_NAME]" at bounding box center [270, 240] width 318 height 27
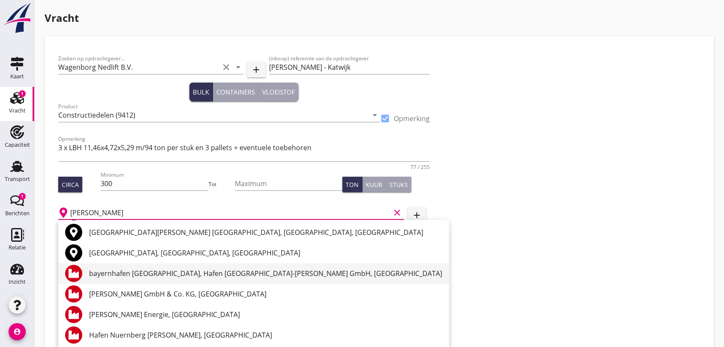
scroll to position [48, 0]
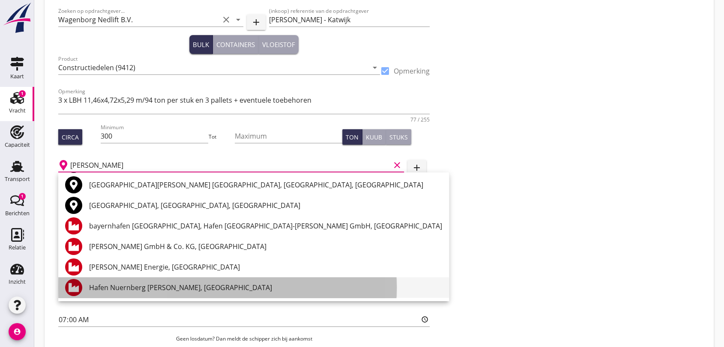
click at [162, 290] on div "Hafen Nuernberg [PERSON_NAME], [GEOGRAPHIC_DATA]" at bounding box center [265, 288] width 353 height 10
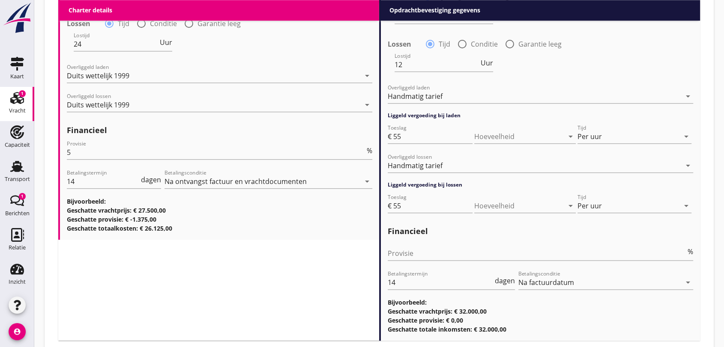
scroll to position [1051, 0]
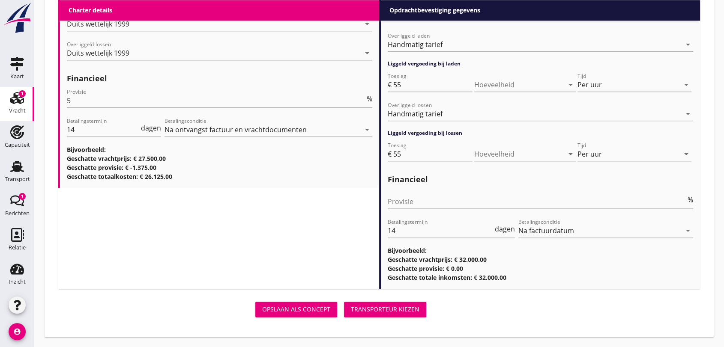
type input "Hafen Nuernberg [PERSON_NAME], [GEOGRAPHIC_DATA]"
click at [379, 309] on div "Transporteur kiezen" at bounding box center [385, 309] width 69 height 9
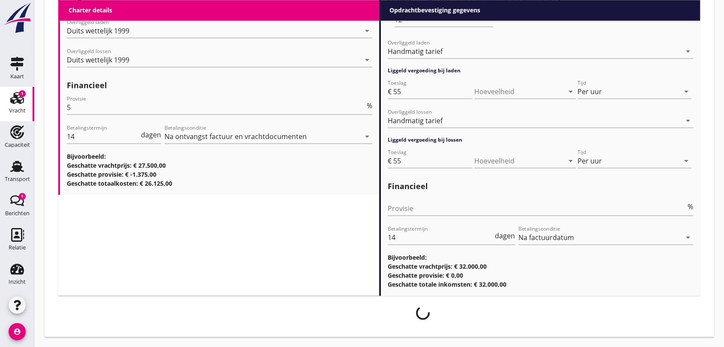
scroll to position [1044, 0]
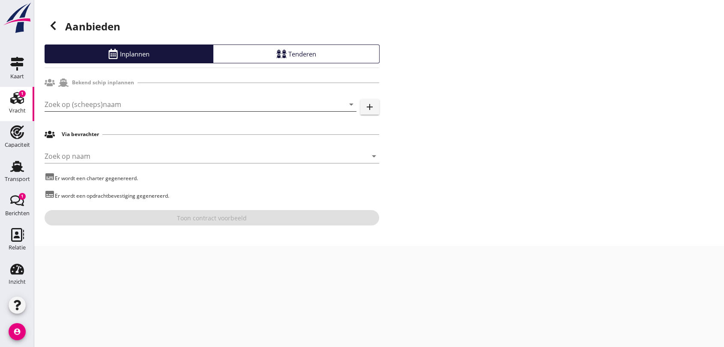
click at [111, 105] on input "Zoek op (scheeps)naam" at bounding box center [189, 105] width 288 height 14
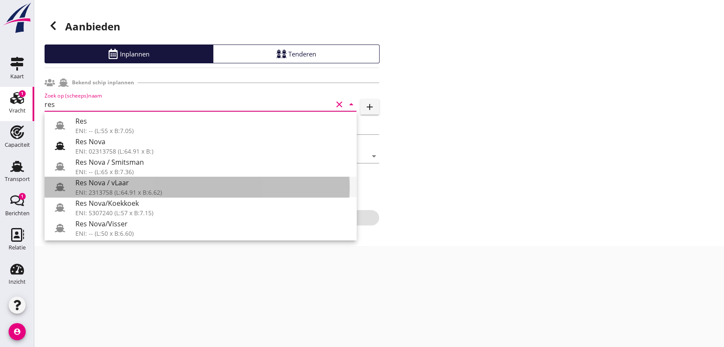
click at [123, 184] on div "Res Nova / vLaar" at bounding box center [212, 183] width 274 height 10
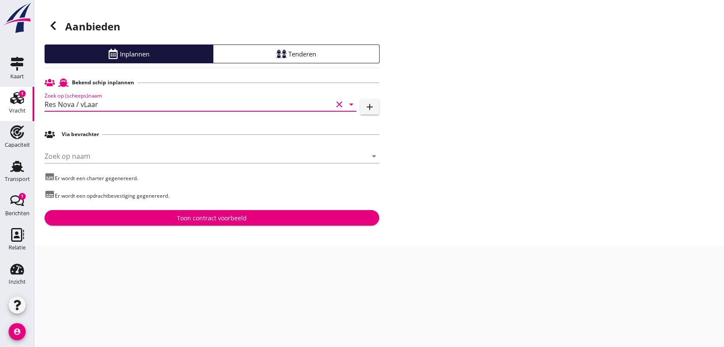
type input "Res Nova / vLaar"
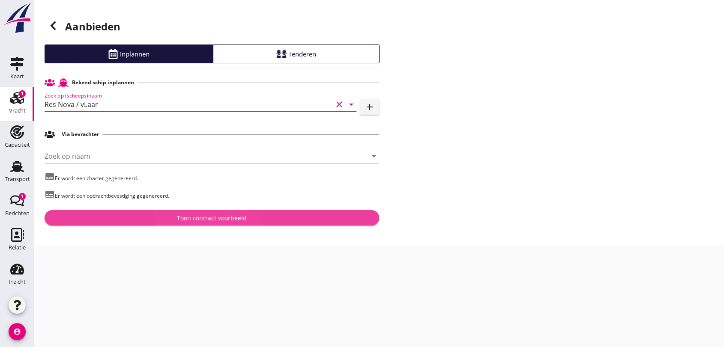
click at [224, 217] on div "Toon contract voorbeeld" at bounding box center [212, 218] width 70 height 9
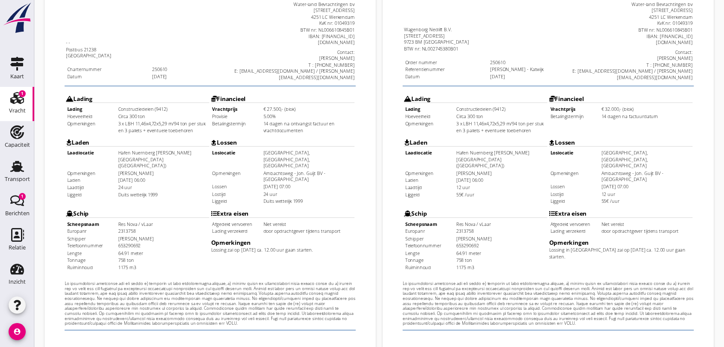
scroll to position [274, 0]
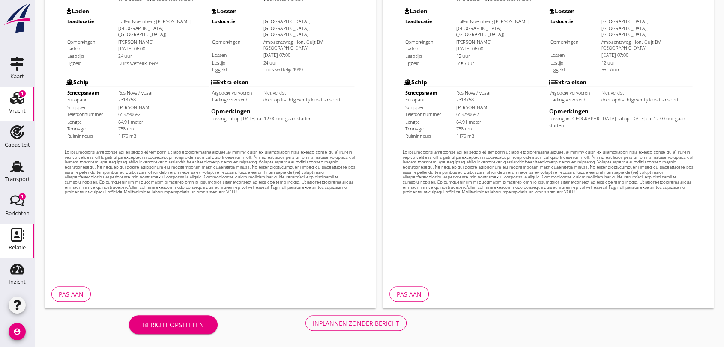
click at [13, 241] on use at bounding box center [17, 235] width 13 height 14
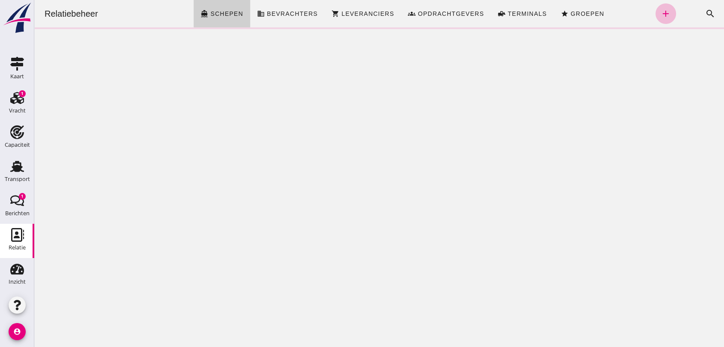
click at [216, 14] on span "Schepen" at bounding box center [226, 13] width 33 height 7
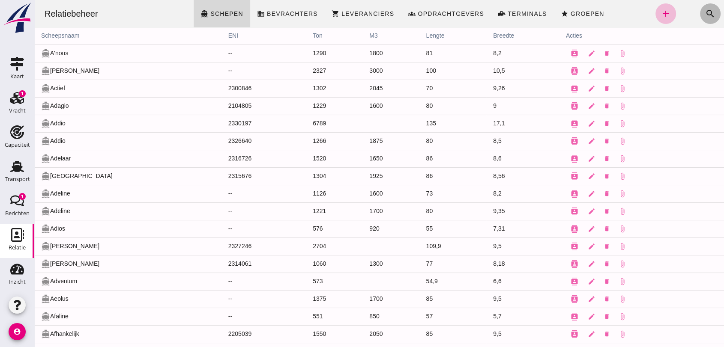
click at [705, 11] on icon "search" at bounding box center [710, 14] width 10 height 10
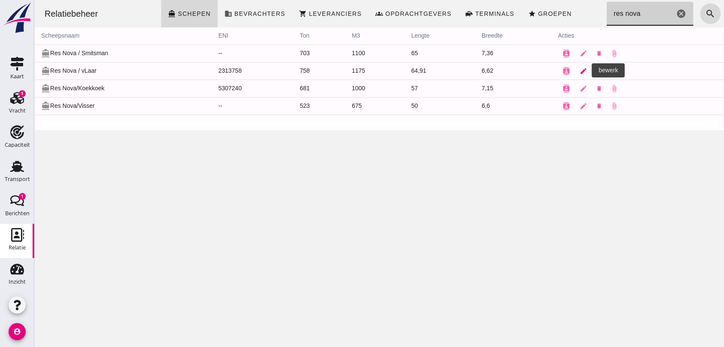
type input "res nova"
click at [580, 71] on icon "edit" at bounding box center [584, 71] width 8 height 8
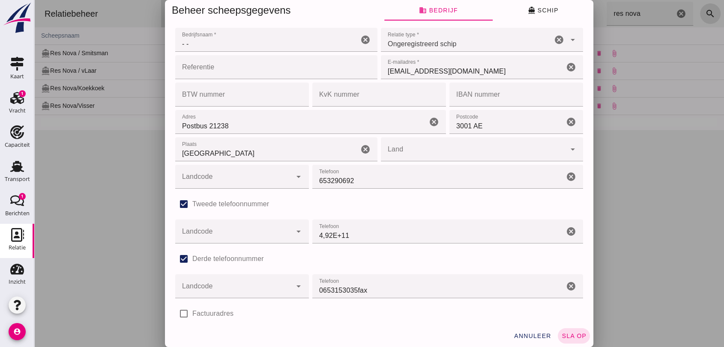
click at [293, 175] on icon "arrow_drop_down" at bounding box center [298, 177] width 10 height 10
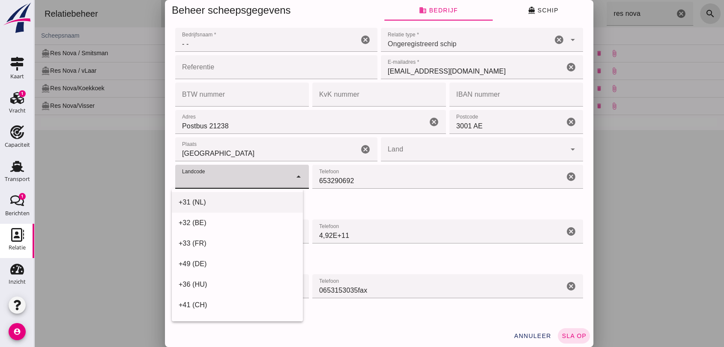
click at [194, 202] on div "+31 (NL)" at bounding box center [237, 202] width 117 height 10
type input "+31 (NL)"
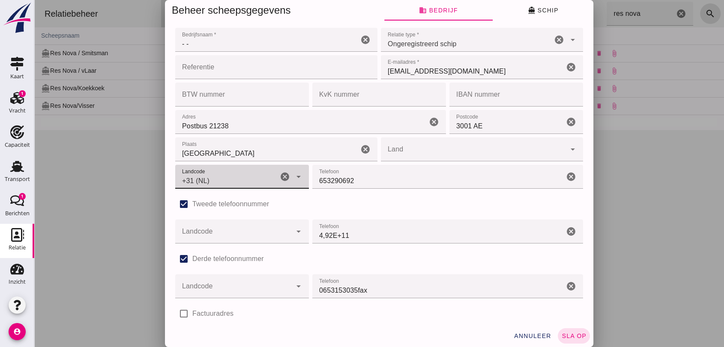
click at [566, 229] on icon "cancel" at bounding box center [571, 232] width 10 height 10
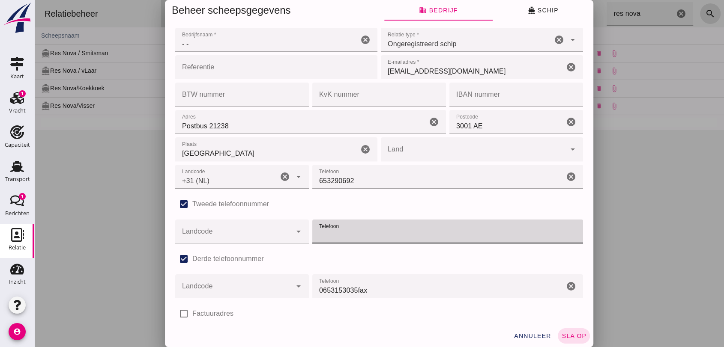
click at [428, 279] on input "0653153035fax" at bounding box center [438, 287] width 252 height 24
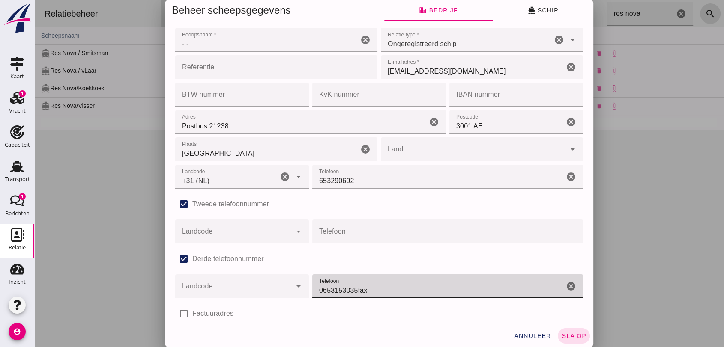
click at [566, 287] on icon "cancel" at bounding box center [571, 286] width 10 height 10
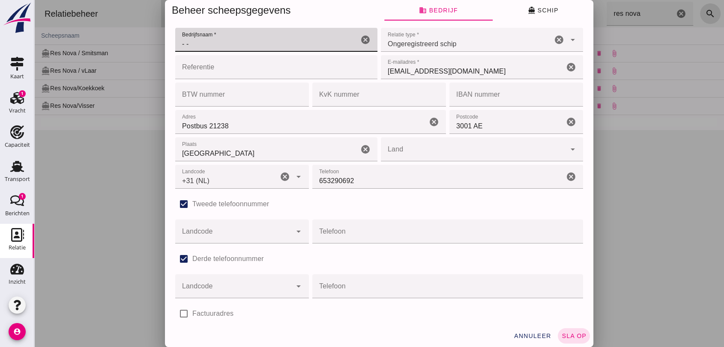
click at [209, 43] on input "- -" at bounding box center [266, 40] width 183 height 24
type input "VOF van Laar-Bouman"
click at [243, 125] on input "Postbus 21238" at bounding box center [301, 122] width 252 height 24
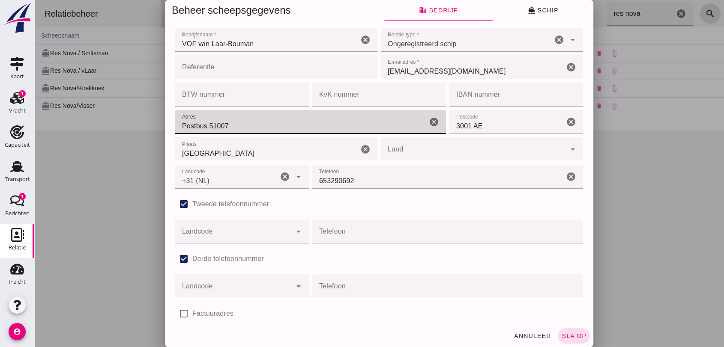
type input "Postbus 51007"
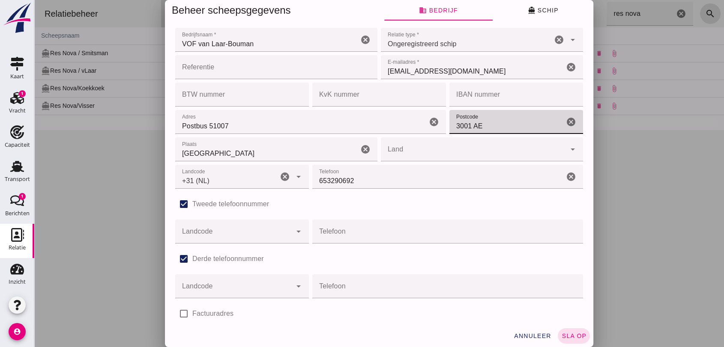
click at [483, 126] on input "3001 AE" at bounding box center [506, 122] width 115 height 24
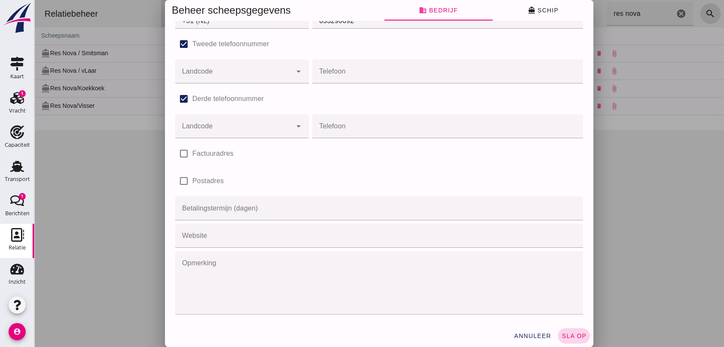
type input "3007 GA"
click at [570, 337] on span "sla op" at bounding box center [573, 336] width 25 height 7
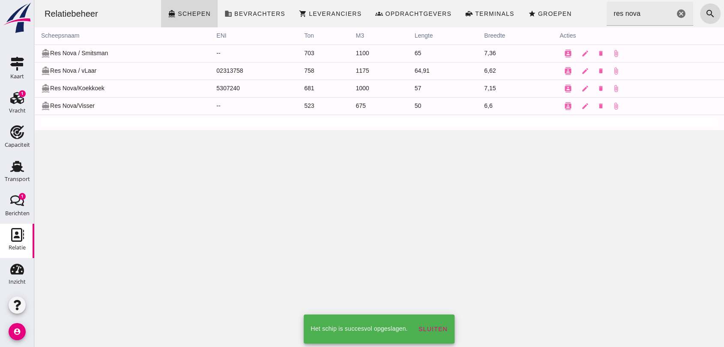
scroll to position [0, 0]
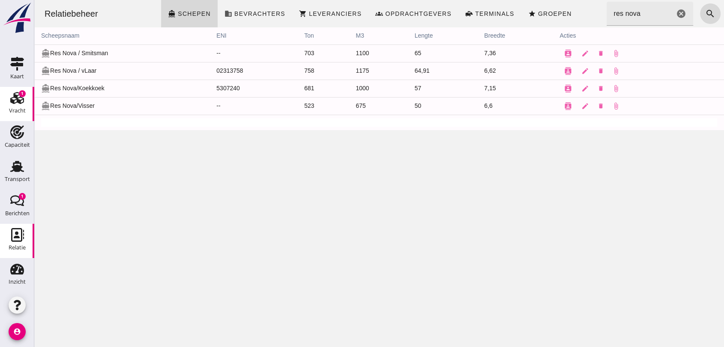
click at [14, 99] on icon "Vracht" at bounding box center [17, 98] width 14 height 14
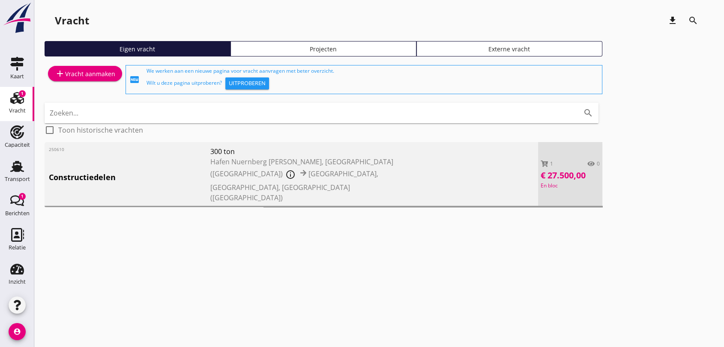
click at [277, 163] on span "Hafen Nuernberg [PERSON_NAME], [GEOGRAPHIC_DATA] ([GEOGRAPHIC_DATA])" at bounding box center [301, 167] width 183 height 21
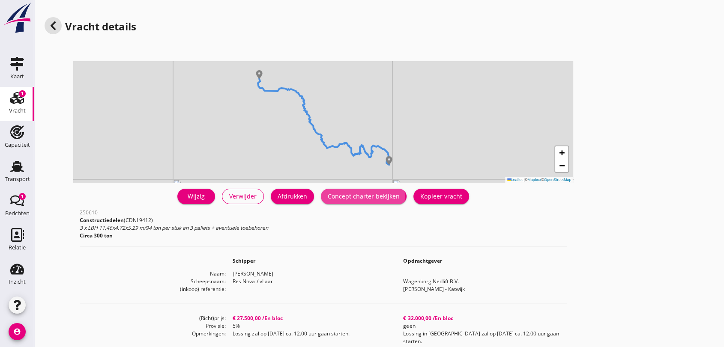
click at [374, 193] on div "Concept charter bekijken" at bounding box center [364, 196] width 72 height 9
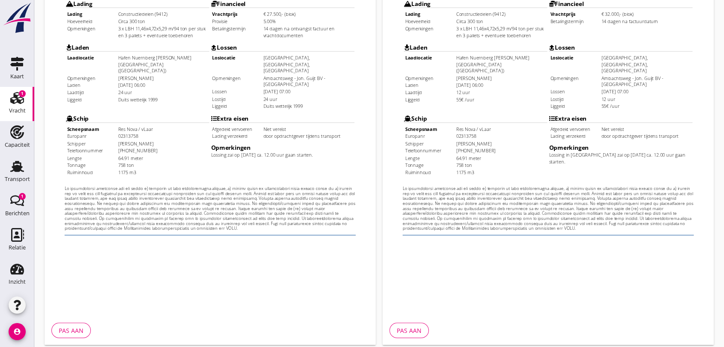
scroll to position [274, 0]
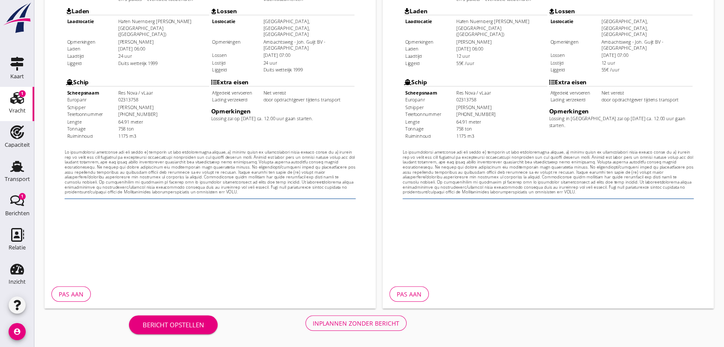
click at [363, 320] on div "Inplannen zonder bericht" at bounding box center [356, 323] width 87 height 9
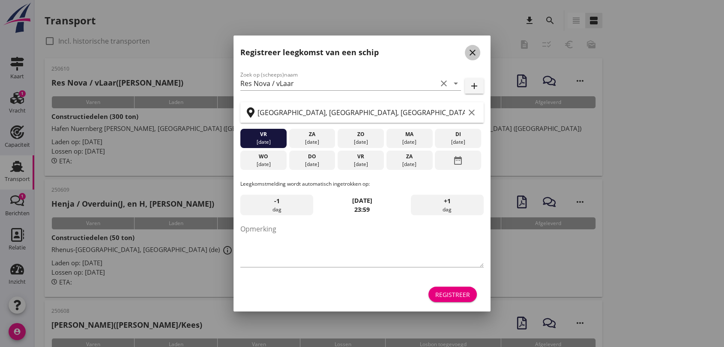
click at [473, 51] on icon "close" at bounding box center [472, 53] width 10 height 10
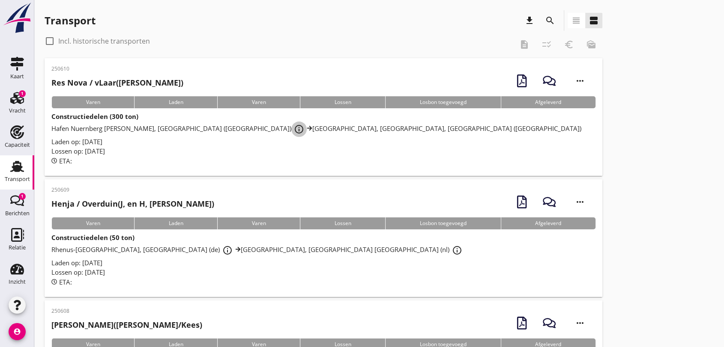
click at [294, 125] on icon "info_outline" at bounding box center [299, 129] width 10 height 10
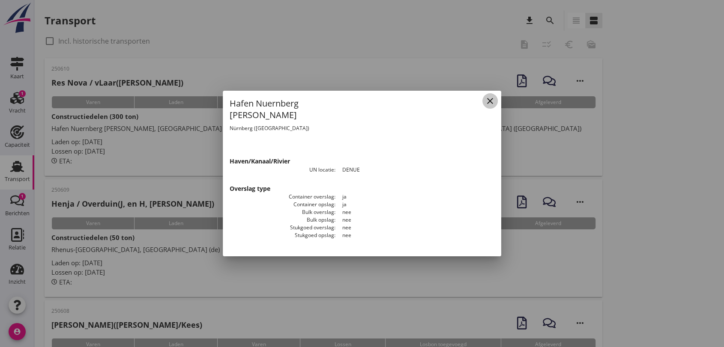
click at [491, 104] on icon "close" at bounding box center [490, 101] width 10 height 10
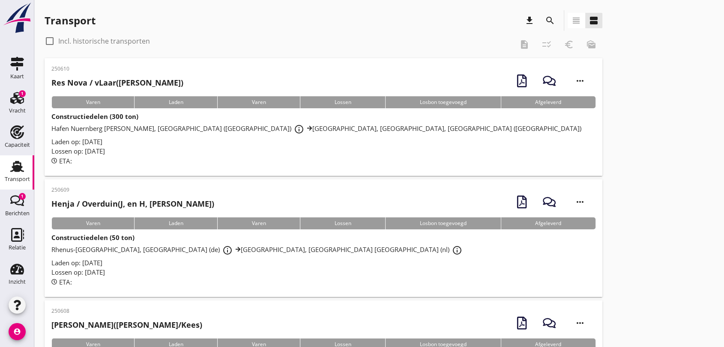
drag, startPoint x: 320, startPoint y: 156, endPoint x: 326, endPoint y: 154, distance: 6.0
click at [321, 155] on div "Constructiedelen (300 ton) Hafen [GEOGRAPHIC_DATA] [PERSON_NAME], [GEOGRAPHIC_D…" at bounding box center [323, 139] width 544 height 54
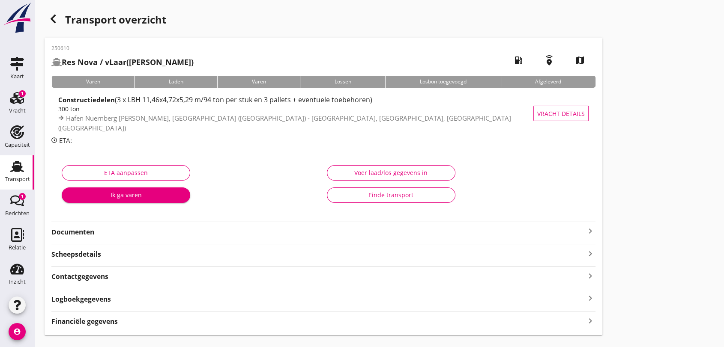
click at [82, 231] on strong "Documenten" at bounding box center [318, 232] width 534 height 10
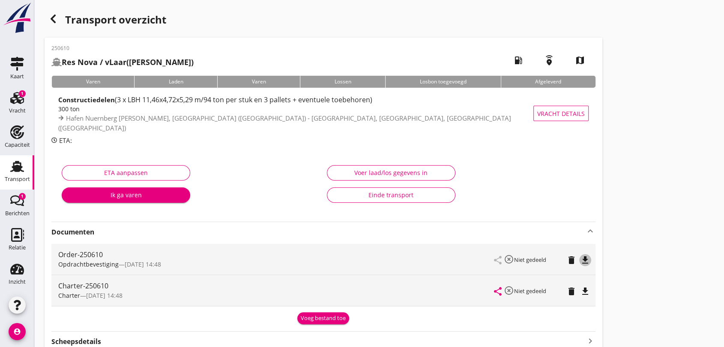
click at [584, 261] on icon "file_download" at bounding box center [585, 260] width 10 height 10
click at [589, 291] on icon "file_download" at bounding box center [585, 292] width 10 height 10
click at [11, 164] on icon "Transport" at bounding box center [17, 167] width 14 height 14
